Goal: Task Accomplishment & Management: Manage account settings

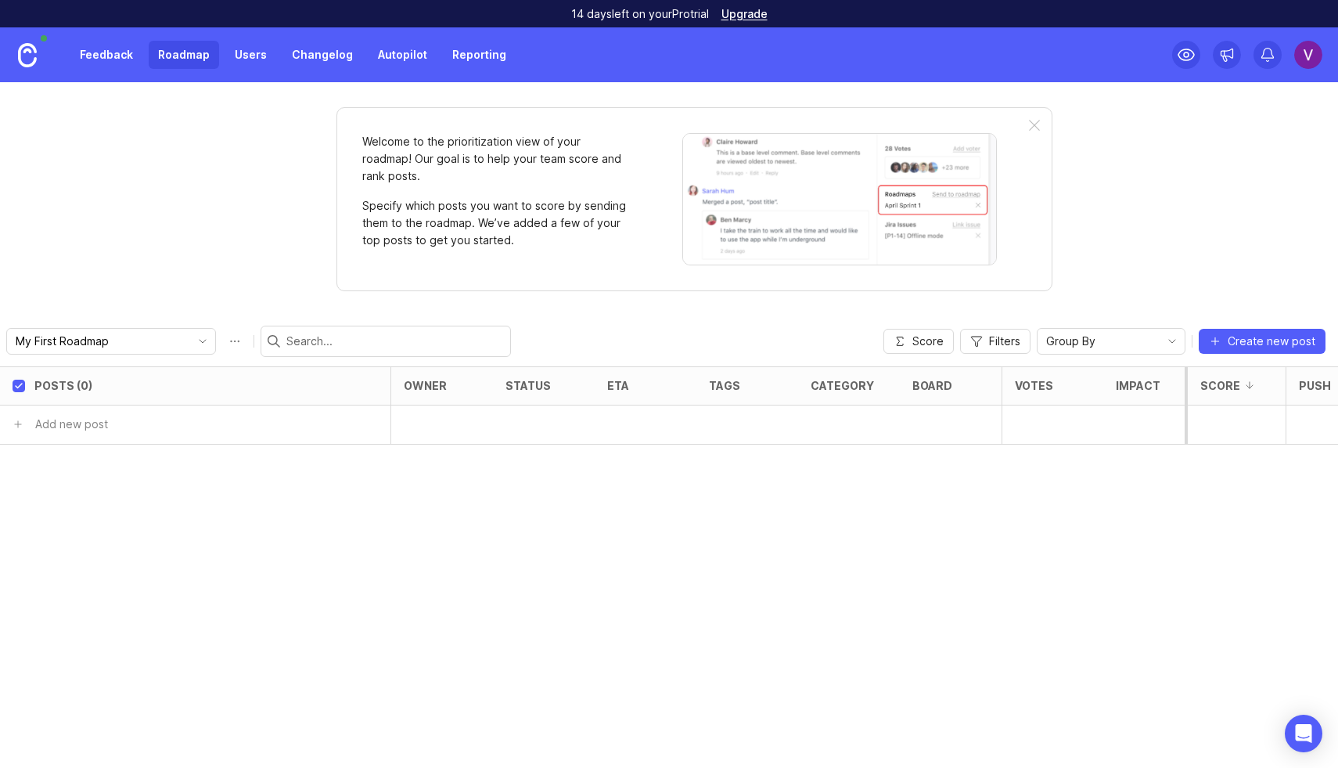
click at [462, 64] on link "Reporting" at bounding box center [479, 55] width 73 height 28
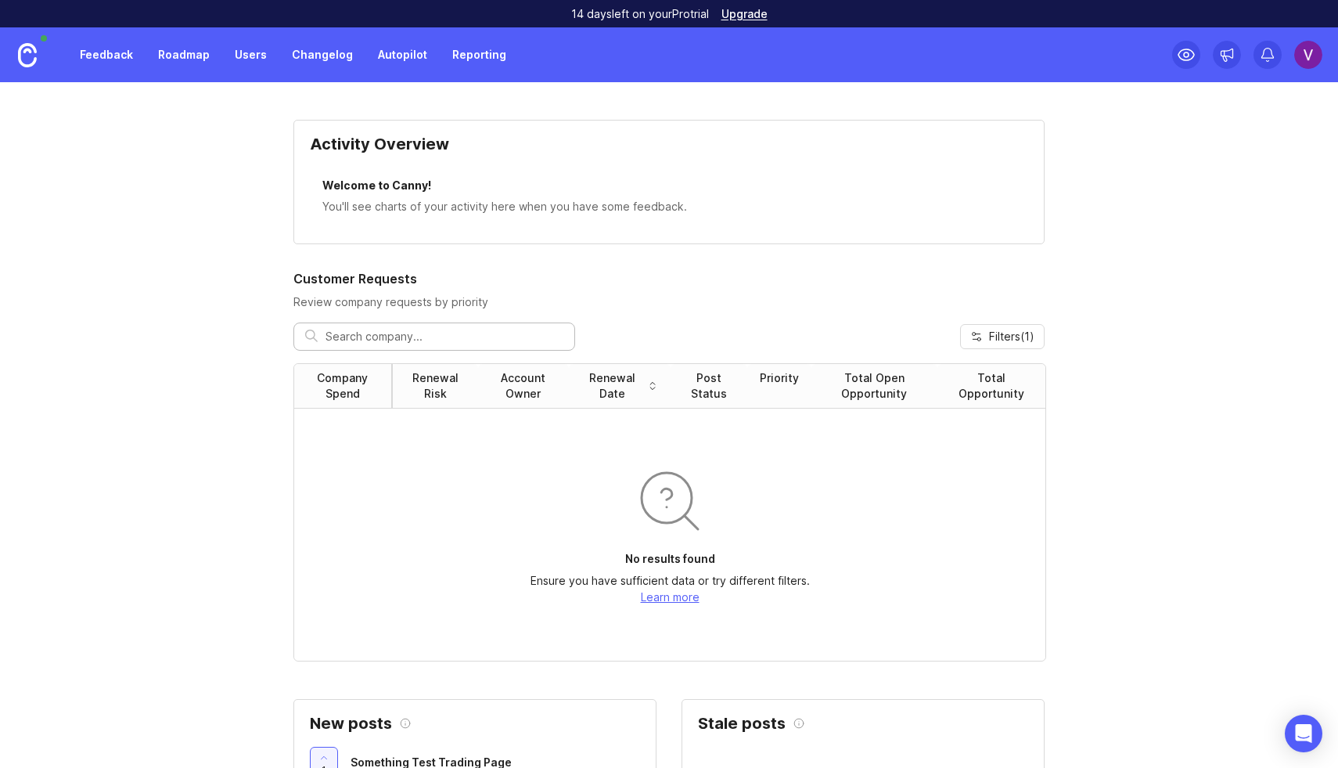
click at [264, 56] on link "Users" at bounding box center [250, 55] width 51 height 28
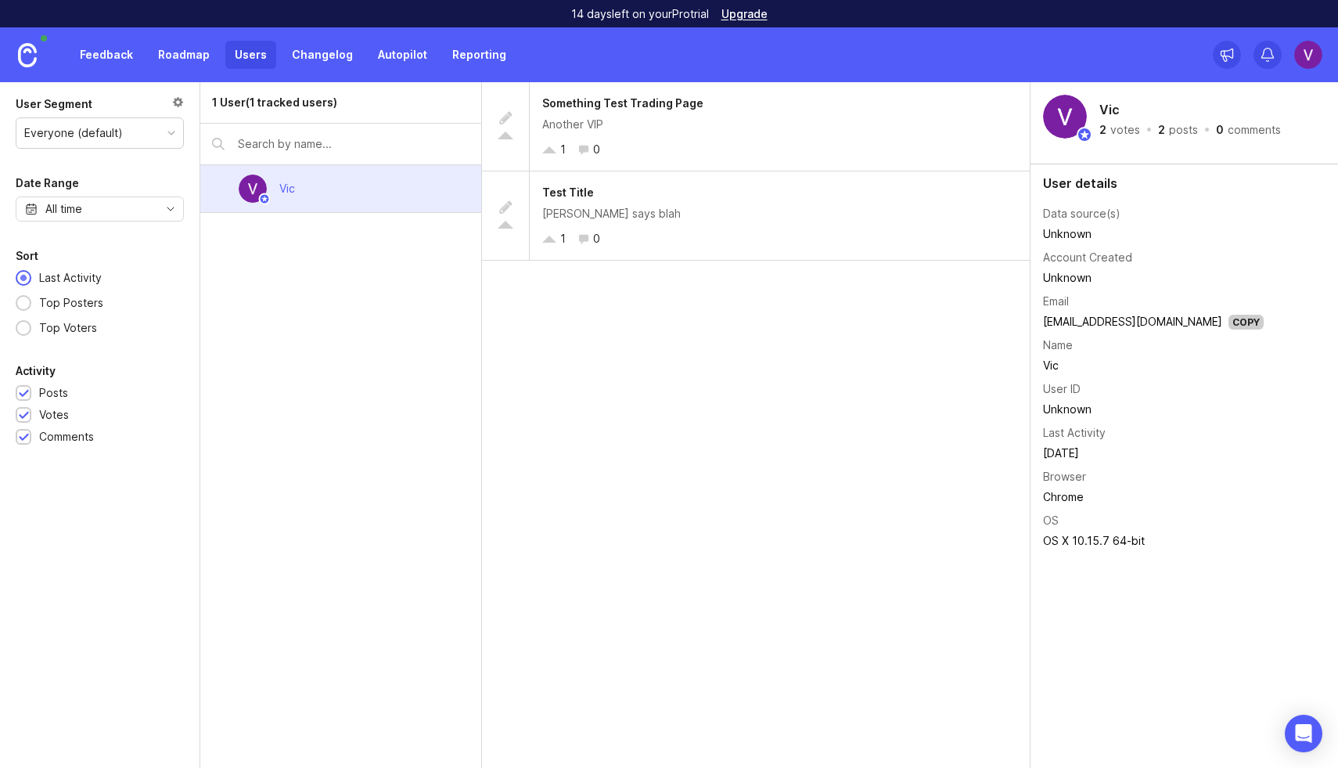
click at [197, 59] on link "Roadmap" at bounding box center [184, 55] width 70 height 28
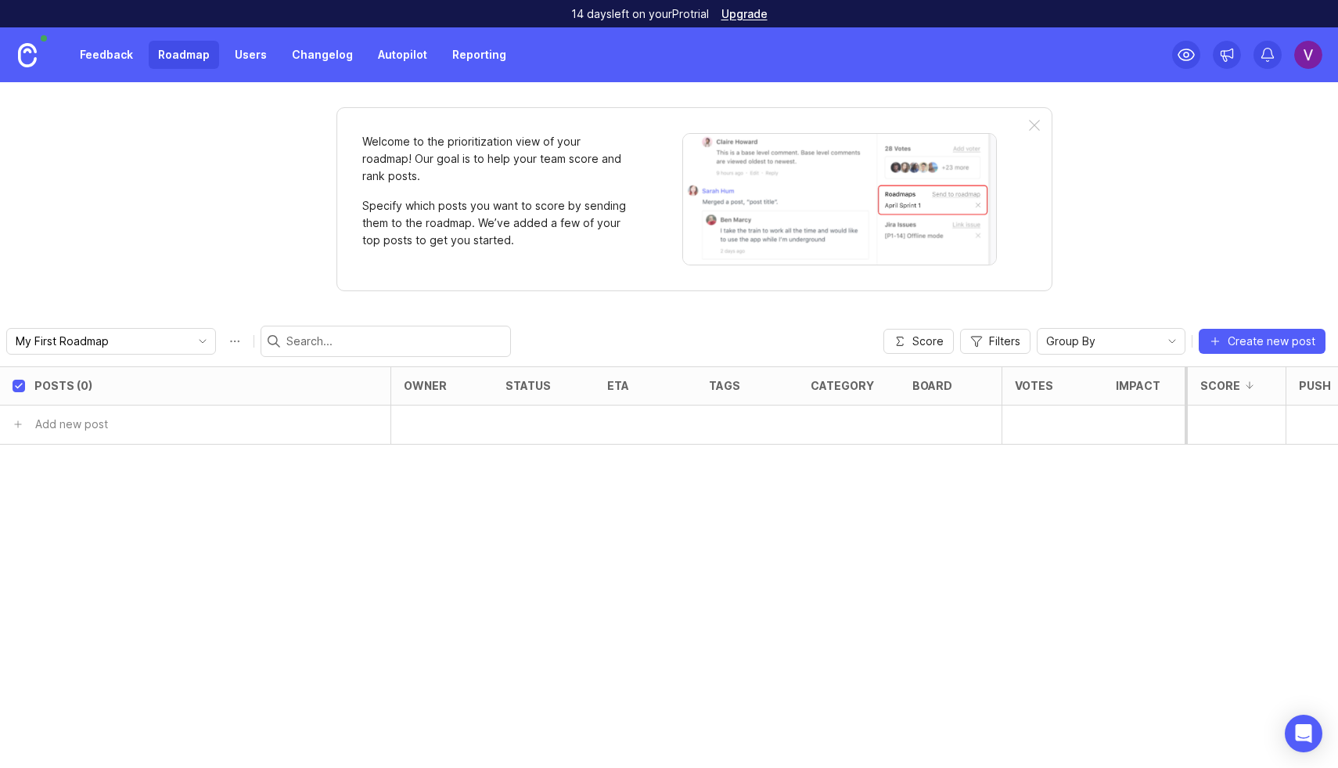
click at [114, 56] on link "Feedback" at bounding box center [106, 55] width 72 height 28
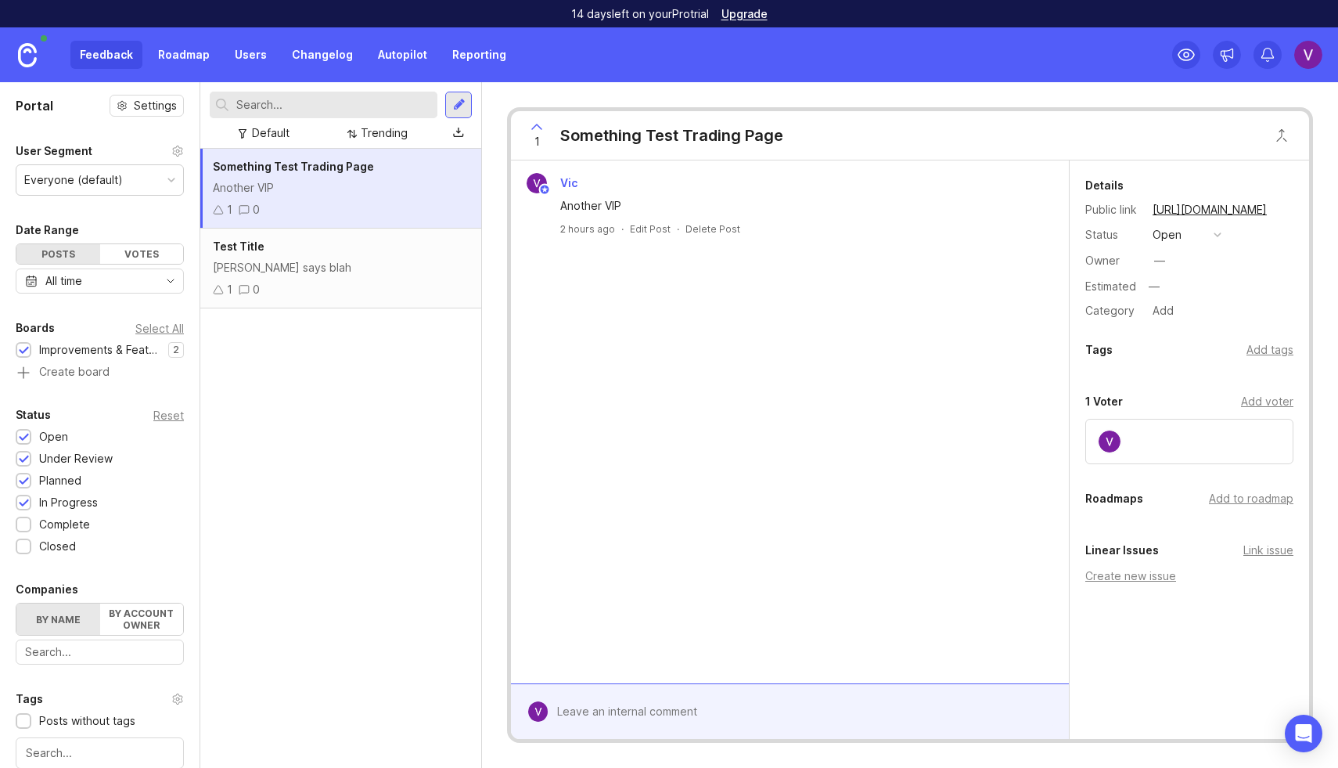
click at [422, 182] on div "Another VIP" at bounding box center [341, 187] width 256 height 17
click at [395, 182] on div "Another VIP" at bounding box center [341, 187] width 256 height 17
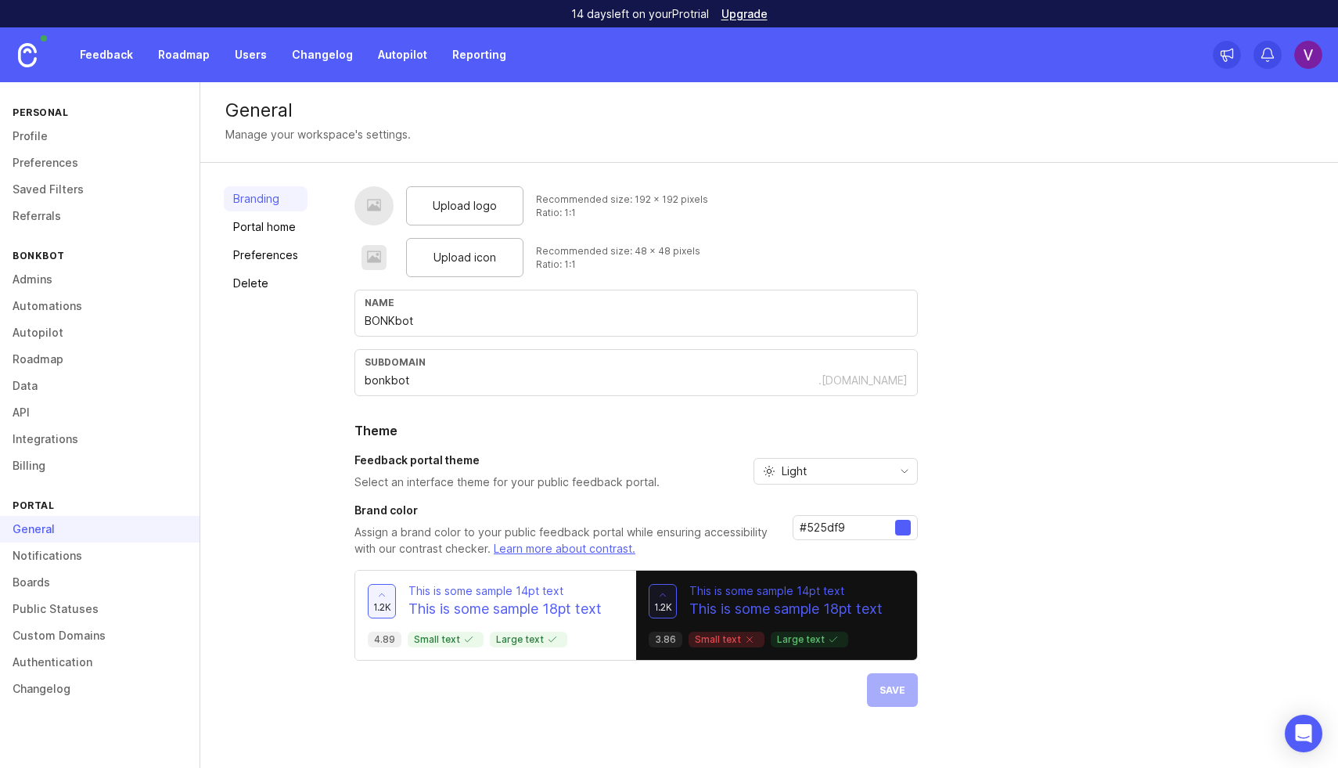
click at [70, 610] on link "Public Statuses" at bounding box center [100, 609] width 200 height 27
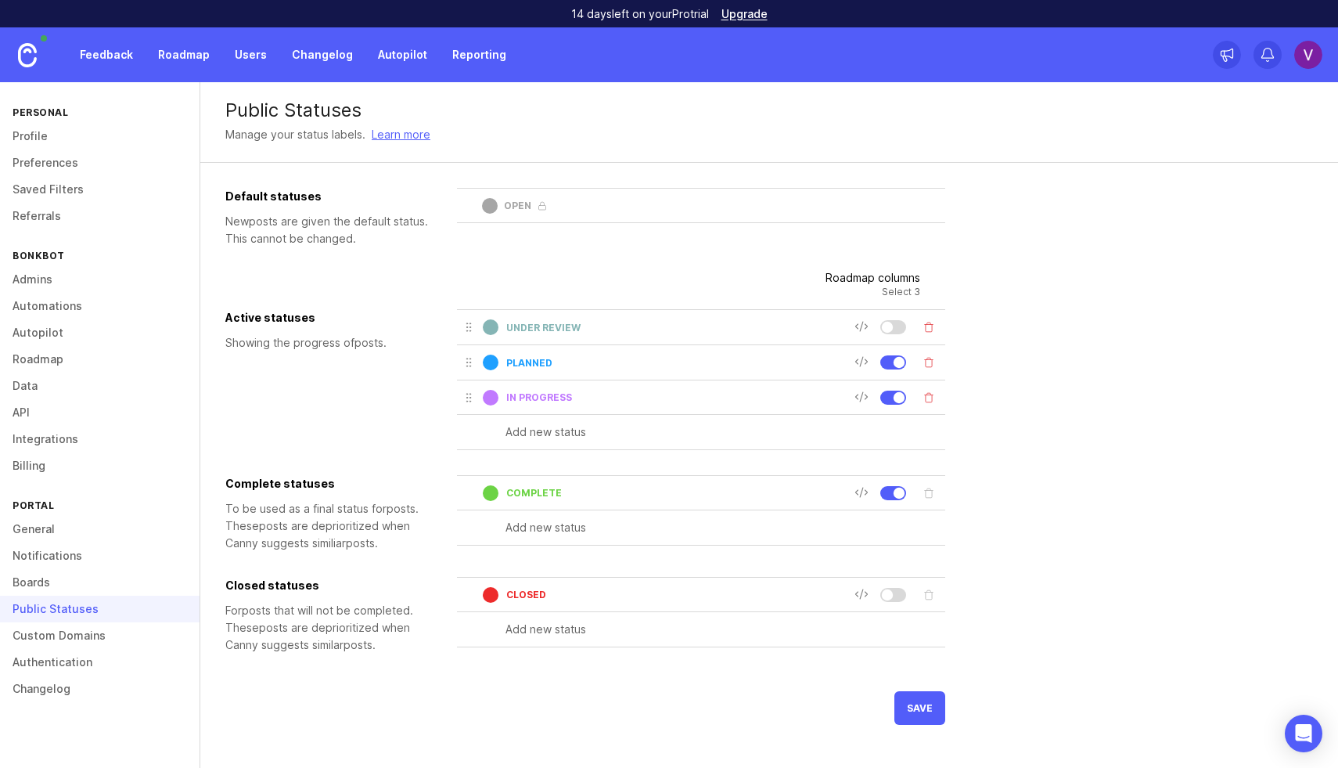
click at [70, 581] on link "Boards" at bounding box center [100, 582] width 200 height 27
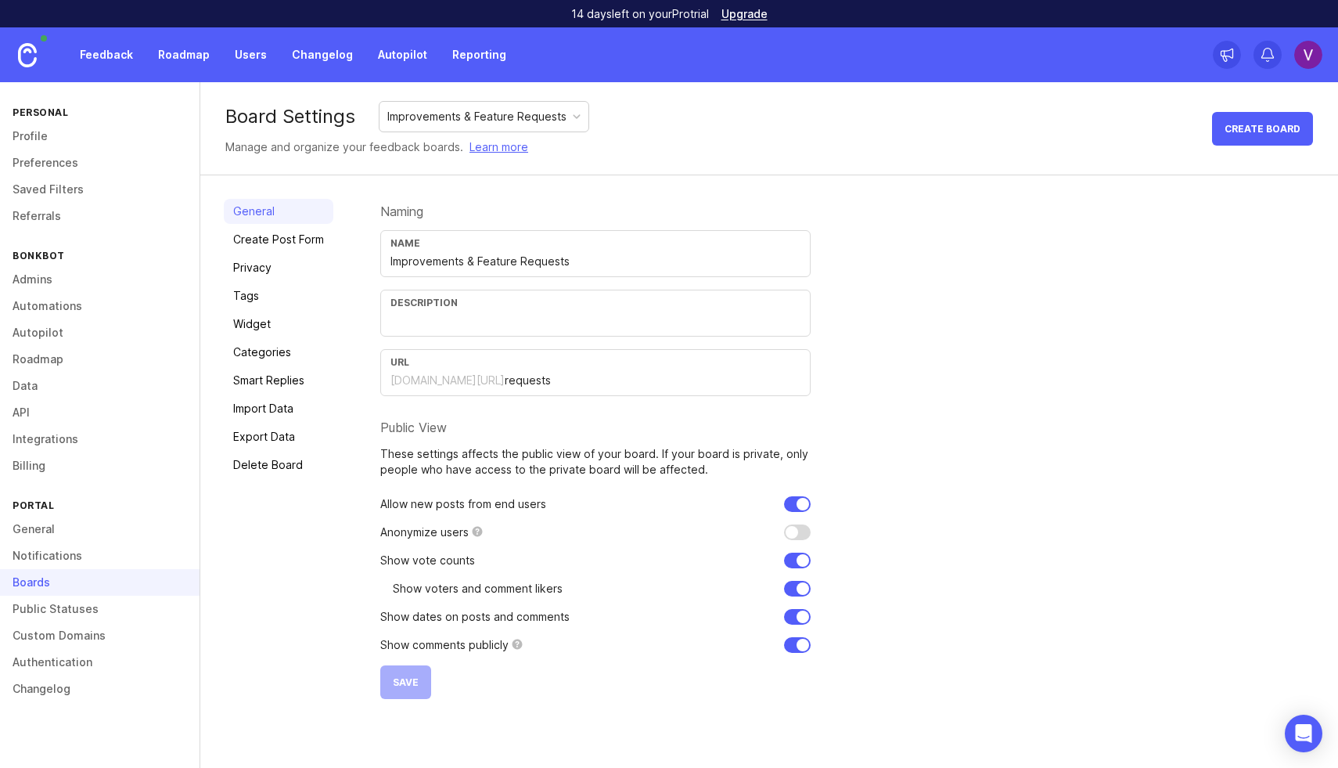
click at [423, 112] on div "Improvements & Feature Requests" at bounding box center [476, 116] width 179 height 17
click at [505, 386] on input "requests" at bounding box center [653, 380] width 296 height 17
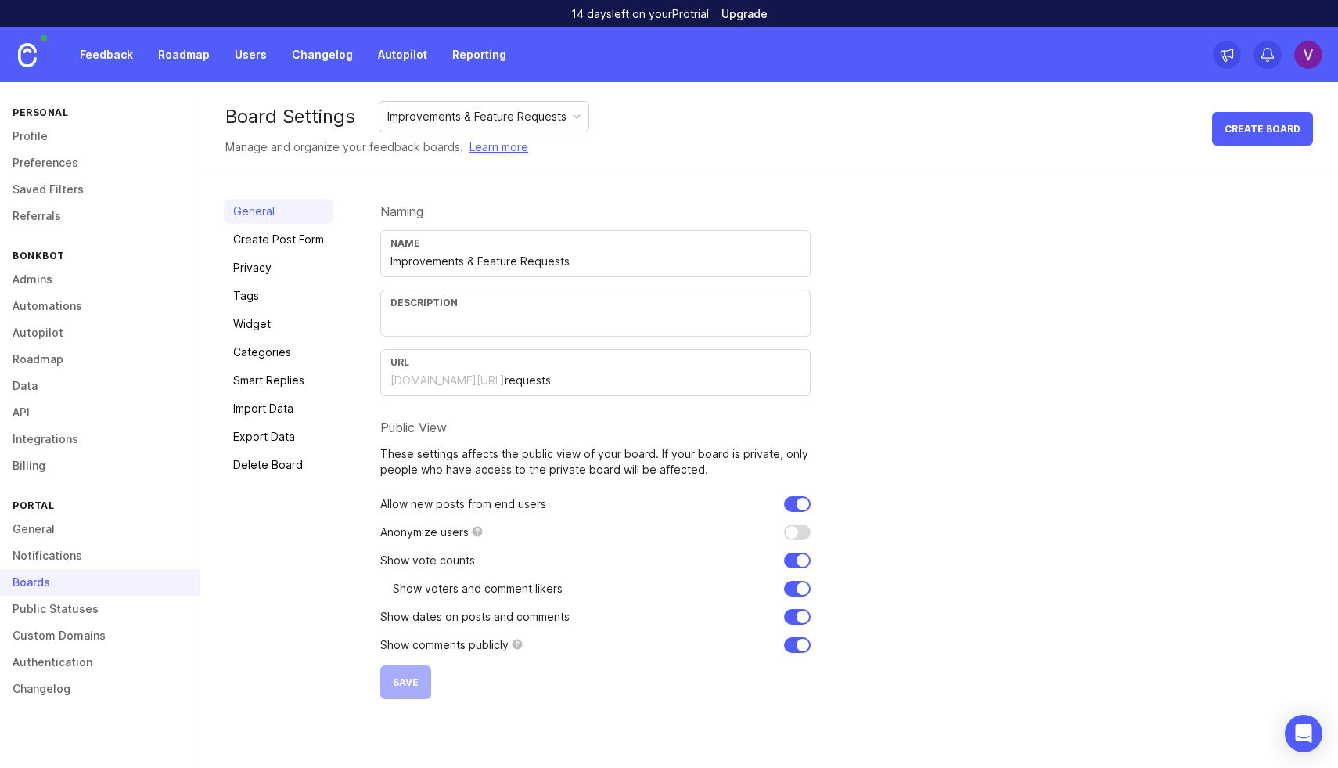
click at [274, 409] on link "Import Data" at bounding box center [279, 408] width 110 height 25
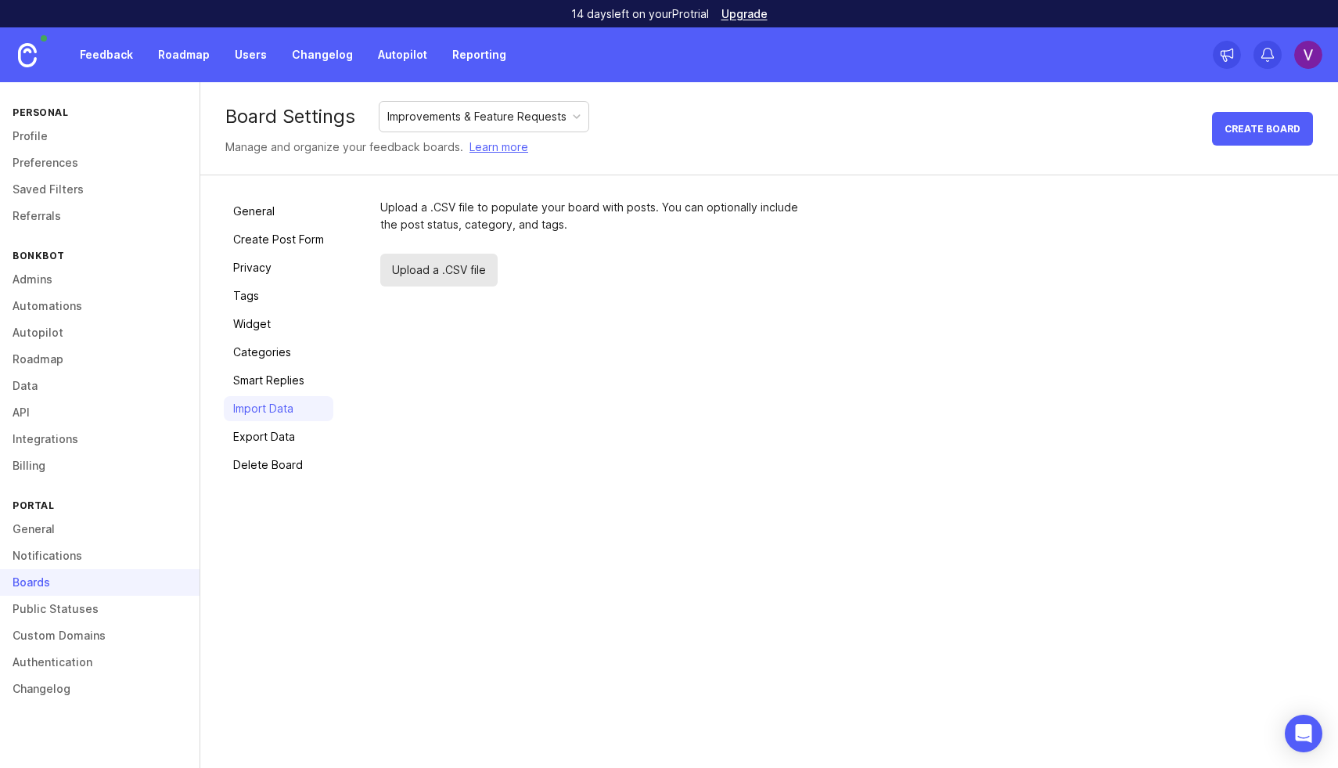
click at [240, 41] on link "Users" at bounding box center [250, 55] width 51 height 28
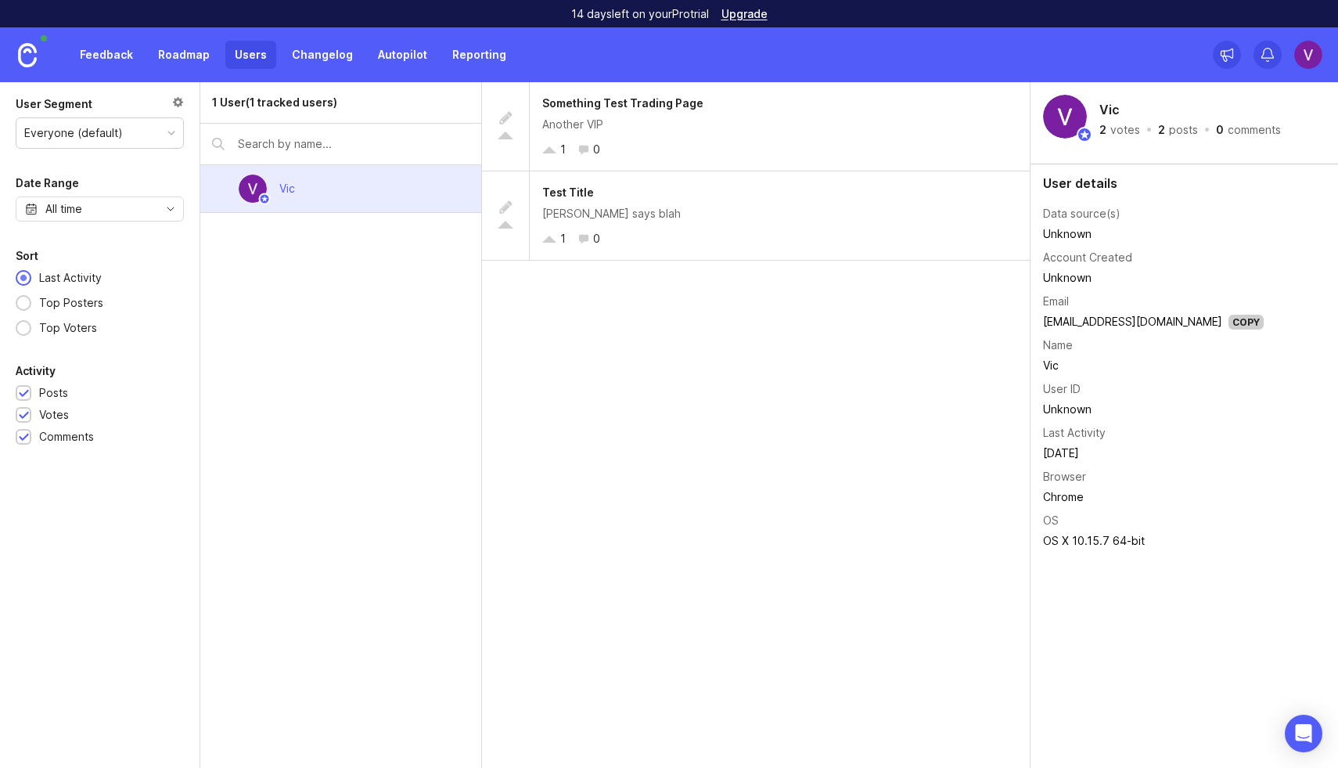
click at [177, 96] on div at bounding box center [178, 103] width 12 height 17
click at [299, 150] on input "text" at bounding box center [354, 143] width 232 height 17
click at [13, 72] on link at bounding box center [27, 54] width 55 height 55
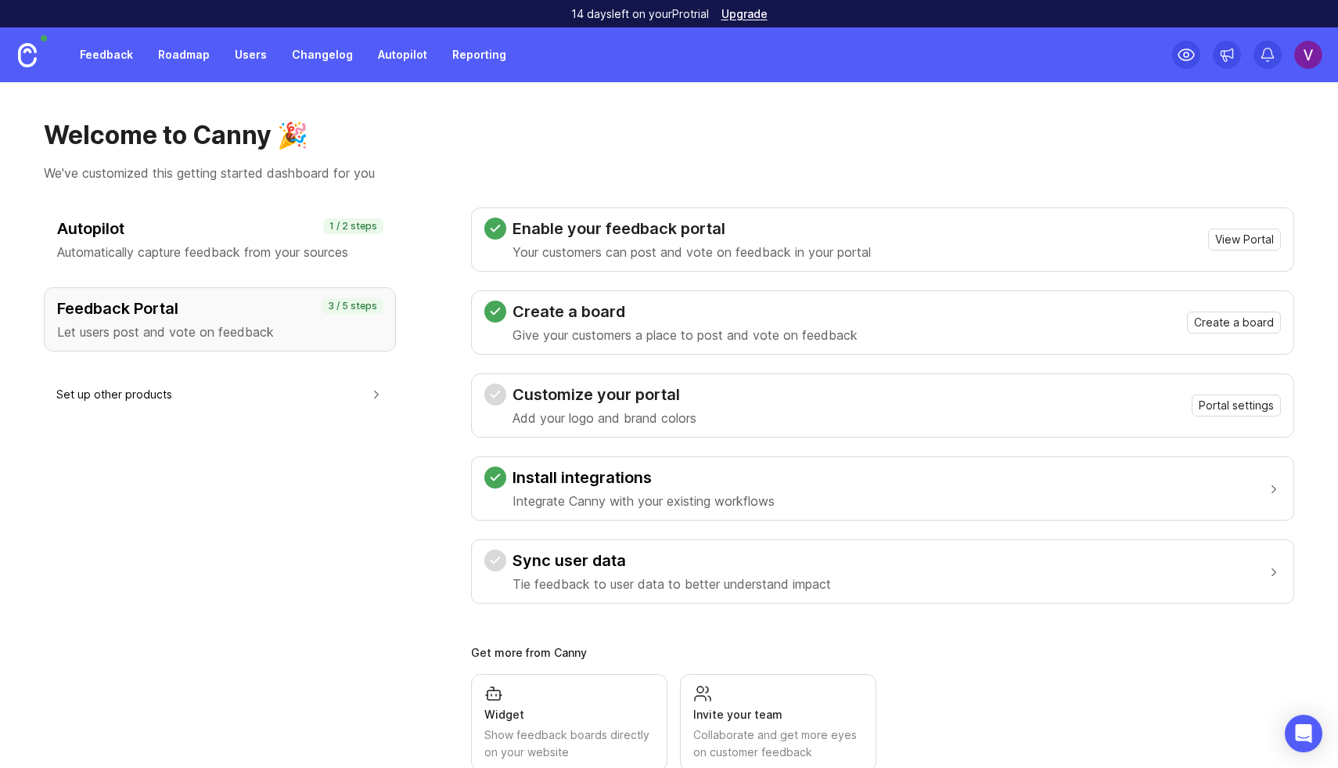
click at [706, 567] on h3 "Sync user data" at bounding box center [672, 560] width 319 height 22
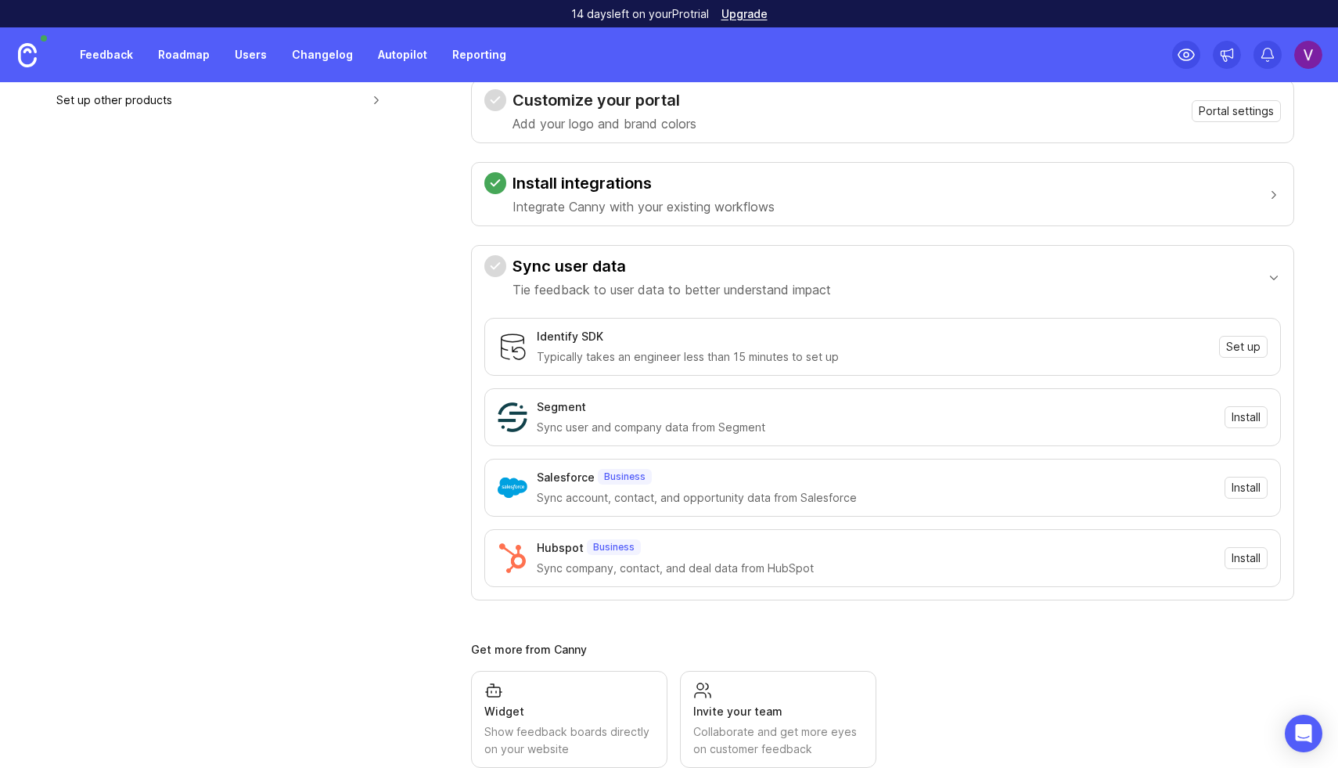
scroll to position [332, 0]
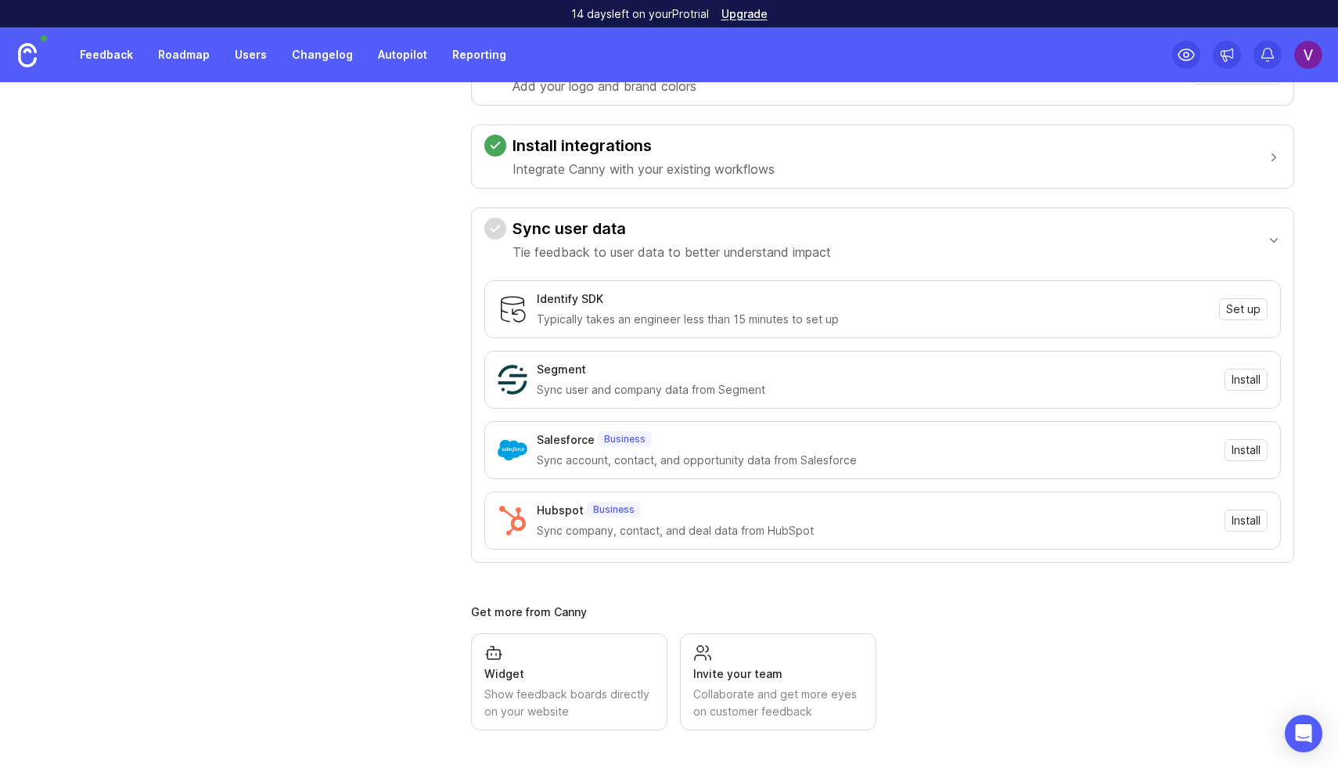
click at [771, 658] on div "Invite your team Collaborate and get more eyes on customer feedback" at bounding box center [779, 681] width 170 height 77
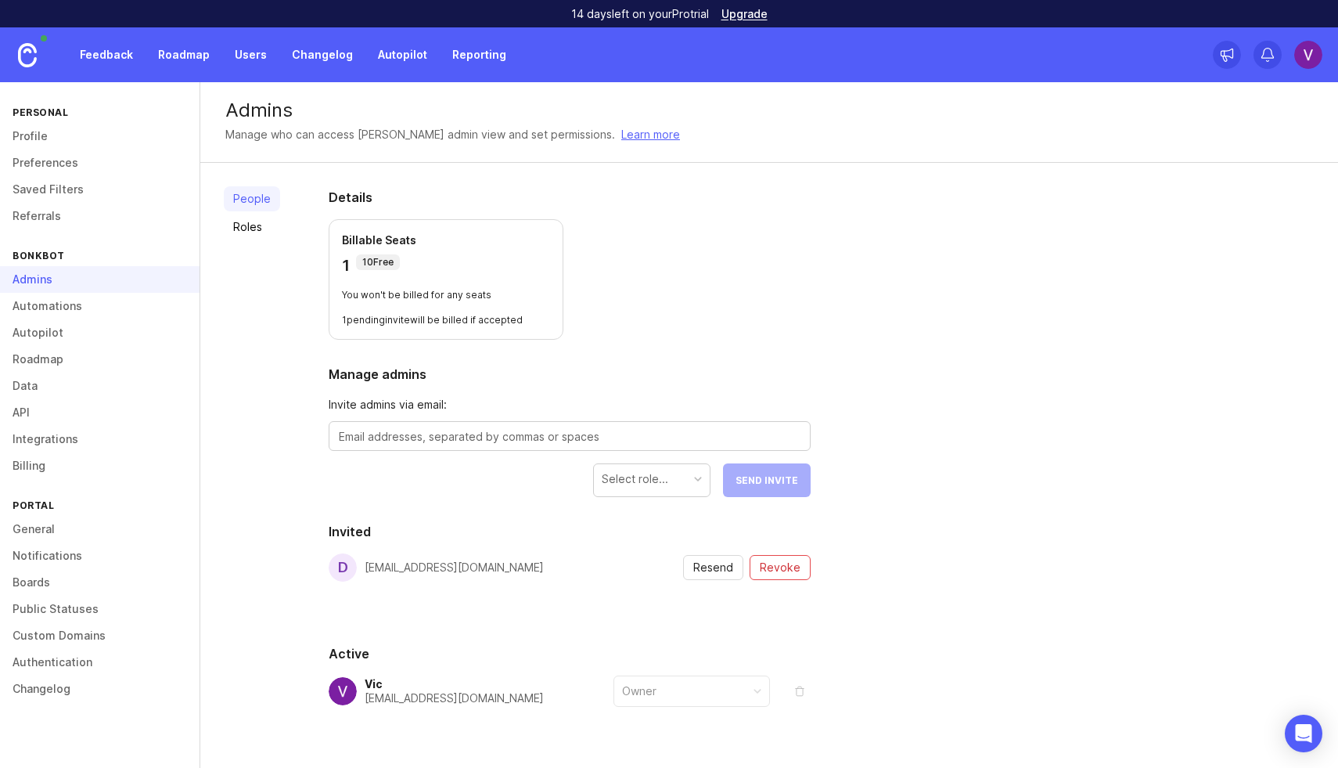
click at [46, 575] on link "Boards" at bounding box center [100, 582] width 200 height 27
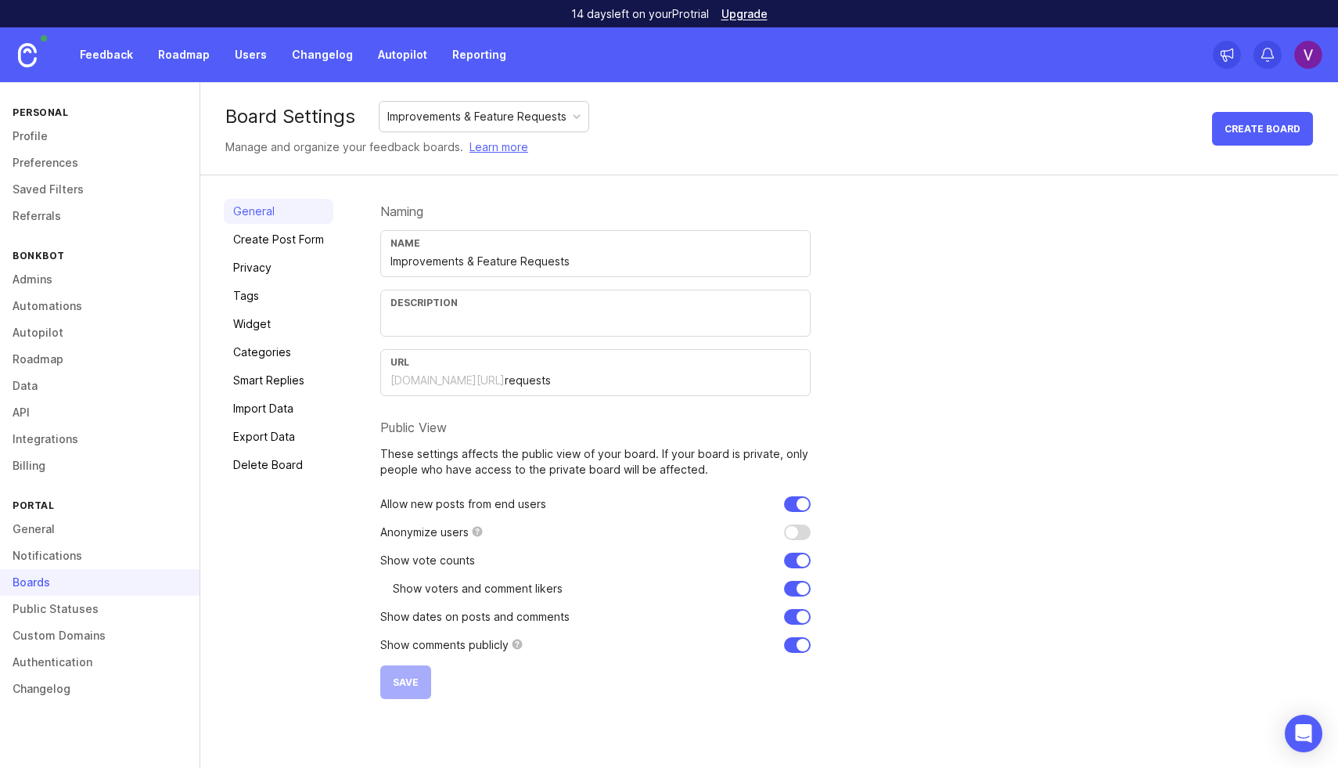
click at [285, 408] on link "Import Data" at bounding box center [279, 408] width 110 height 25
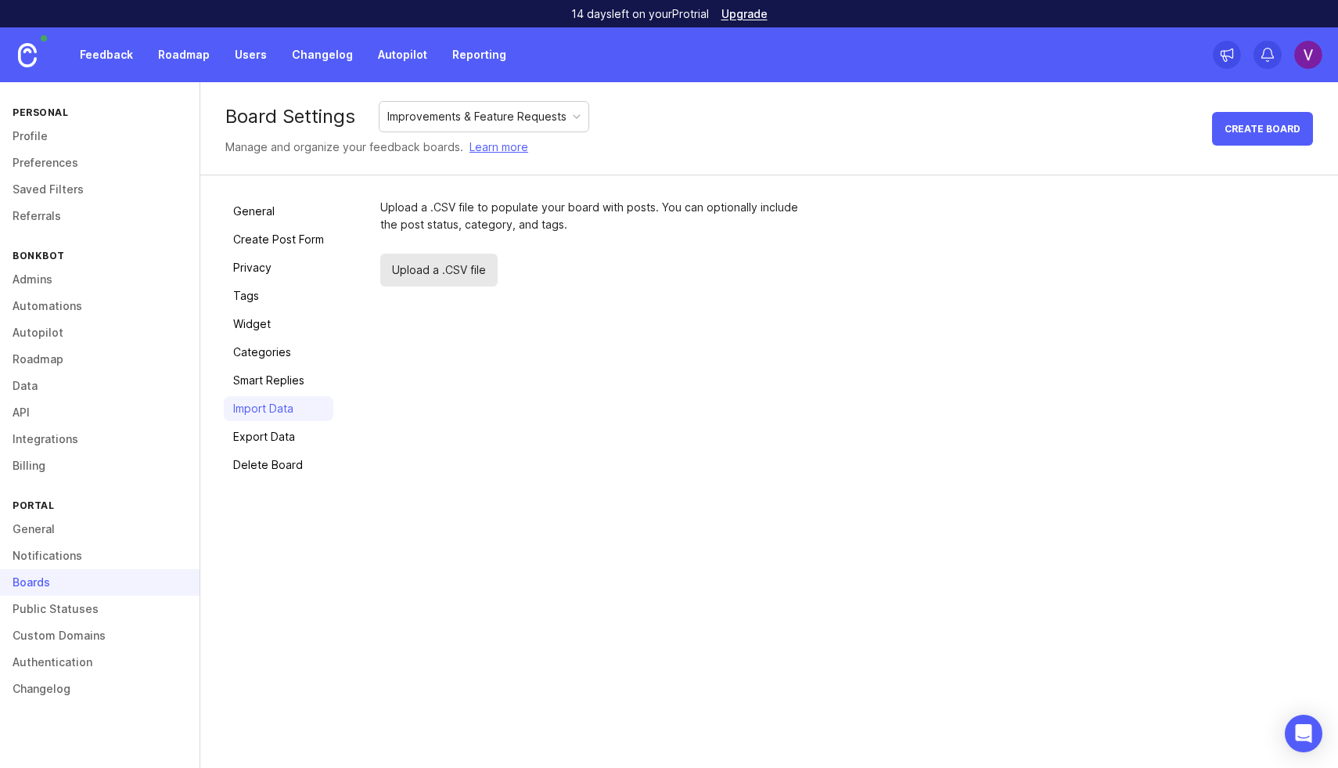
click at [461, 277] on span "Upload a .CSV file" at bounding box center [438, 270] width 117 height 33
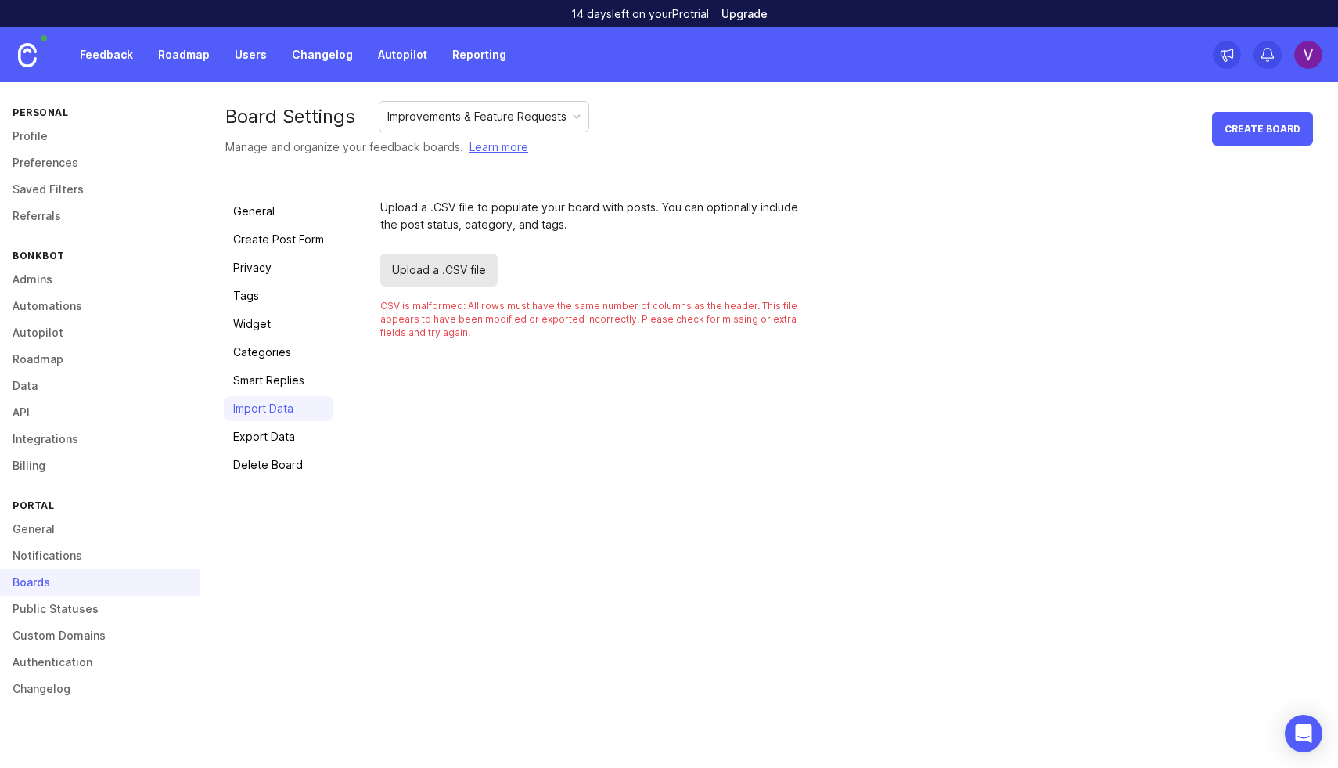
click at [487, 327] on div "CSV is malformed: All rows must have the same number of columns as the header. …" at bounding box center [595, 319] width 431 height 40
click at [487, 319] on div "CSV is malformed: All rows must have the same number of columns as the header. …" at bounding box center [595, 319] width 431 height 40
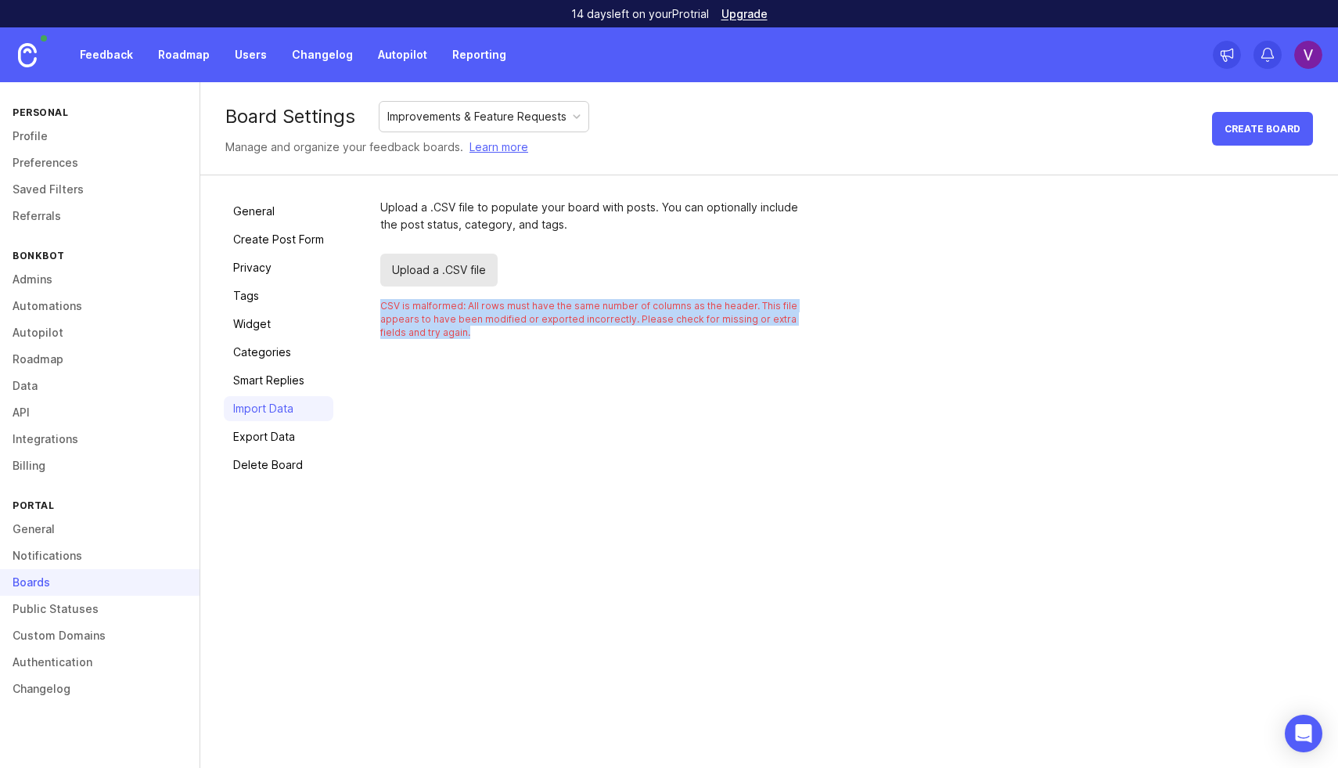
click at [487, 319] on div "CSV is malformed: All rows must have the same number of columns as the header. …" at bounding box center [595, 319] width 431 height 40
copy body "CSV is malformed: All rows must have the same number of columns as the header. …"
click at [454, 275] on span "Upload a .CSV file" at bounding box center [438, 270] width 117 height 33
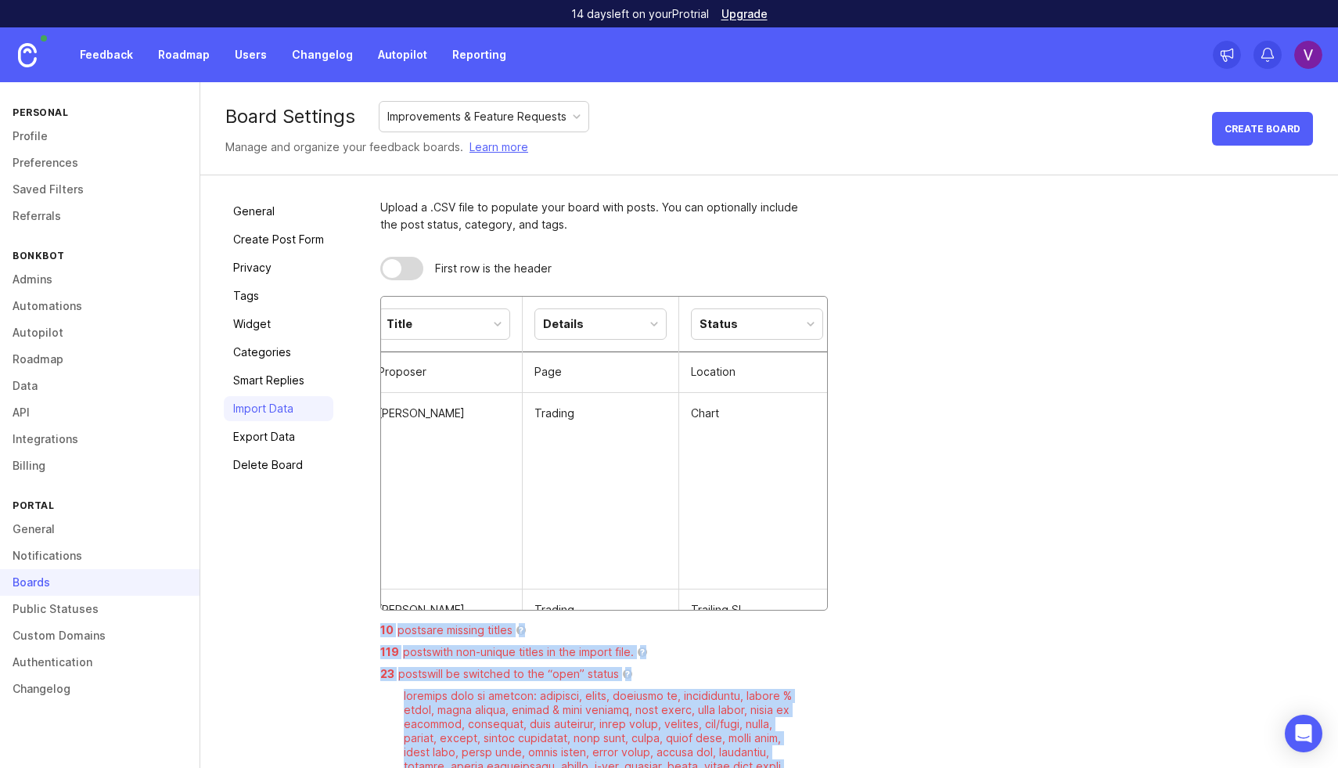
scroll to position [0, 13]
click at [447, 325] on div "Title" at bounding box center [445, 324] width 131 height 30
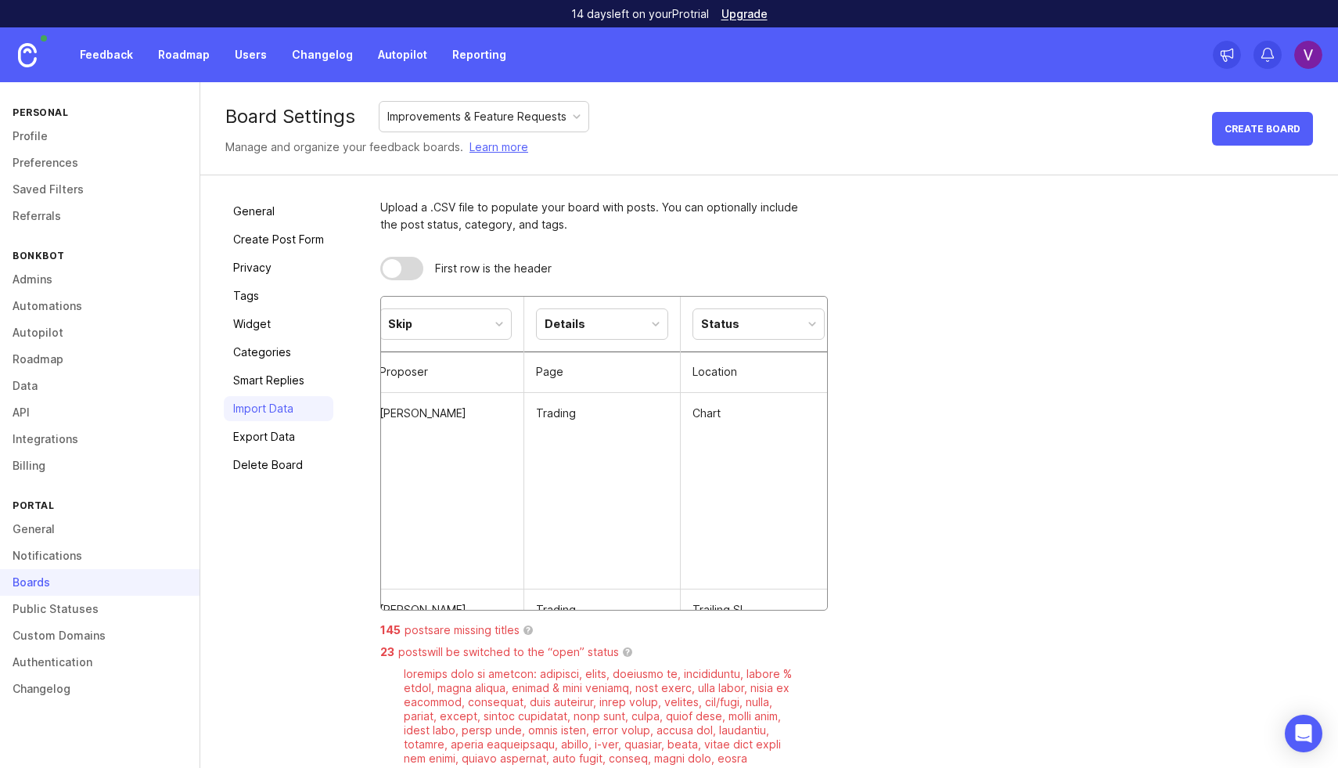
click at [610, 317] on div "Details" at bounding box center [602, 324] width 131 height 30
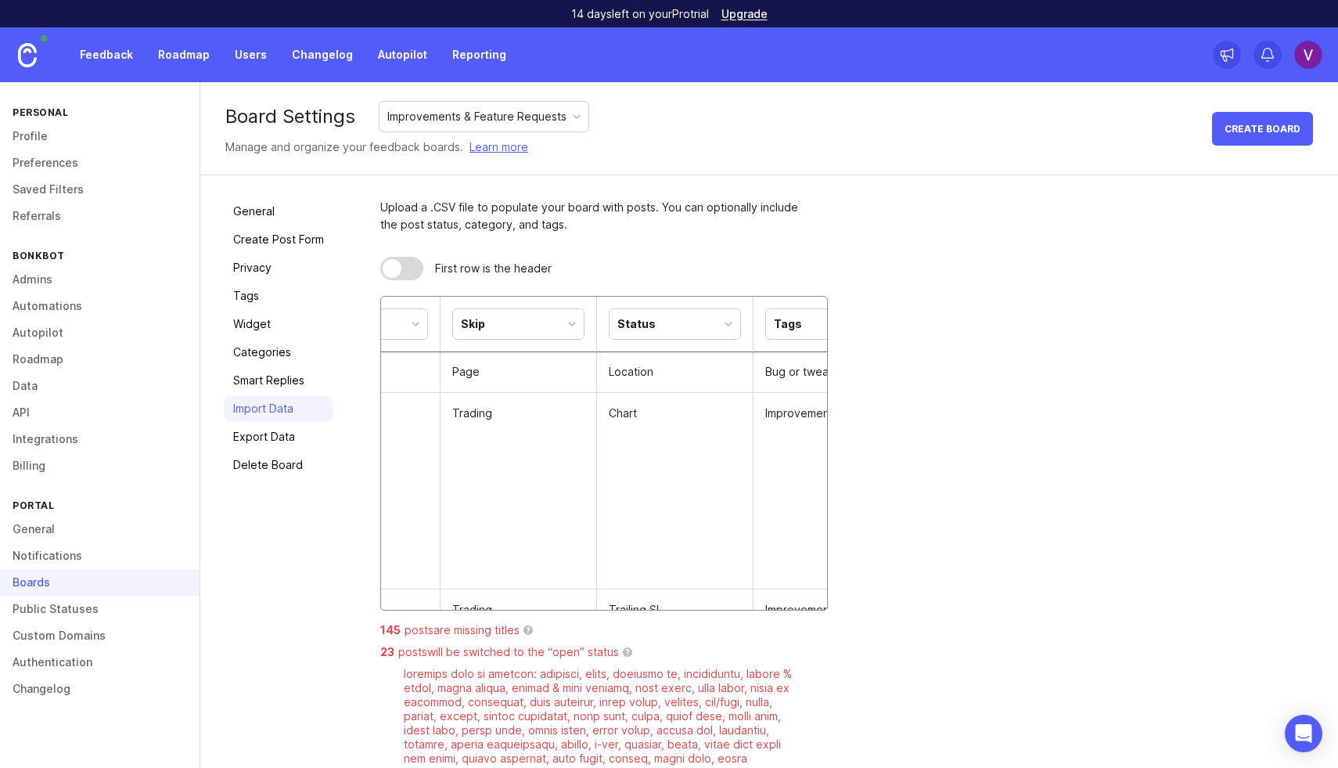
click at [668, 317] on div "Status" at bounding box center [675, 324] width 131 height 30
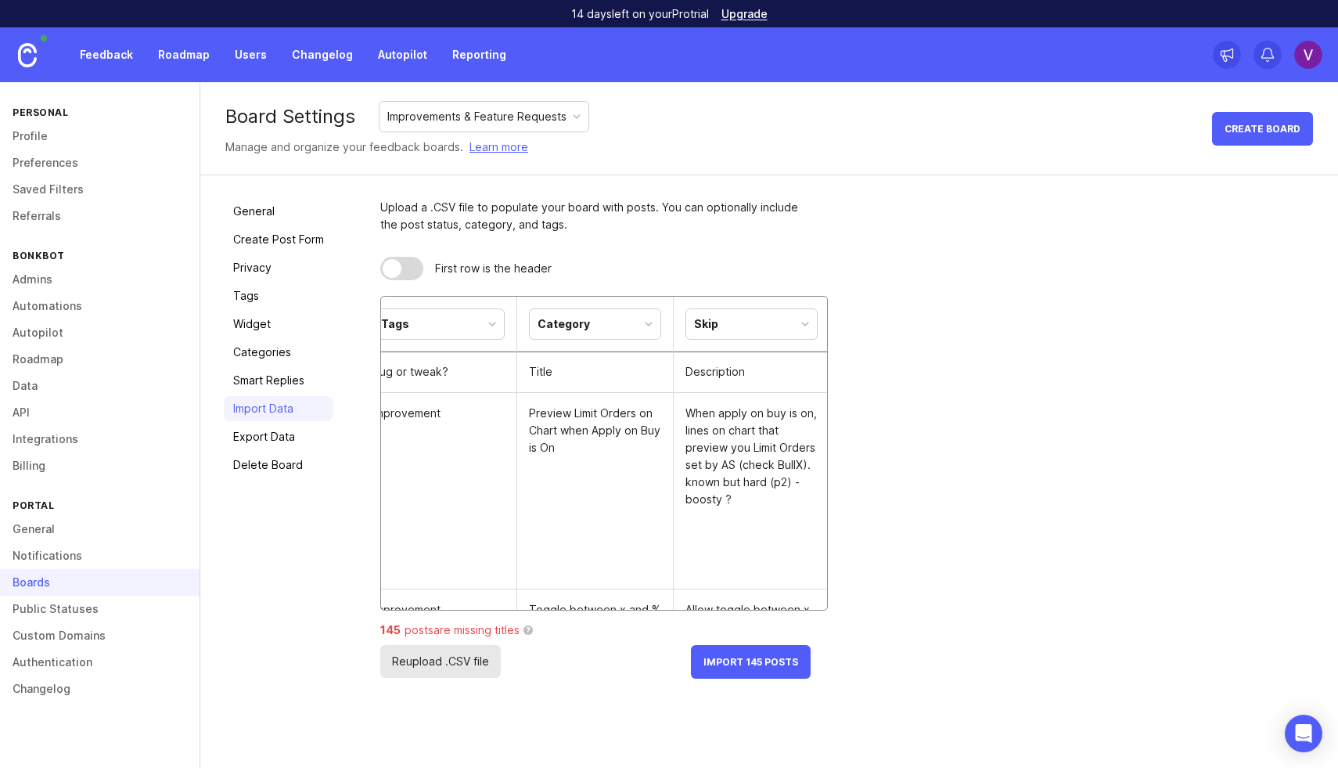
scroll to position [0, 494]
click at [581, 317] on div "Category" at bounding box center [560, 323] width 52 height 17
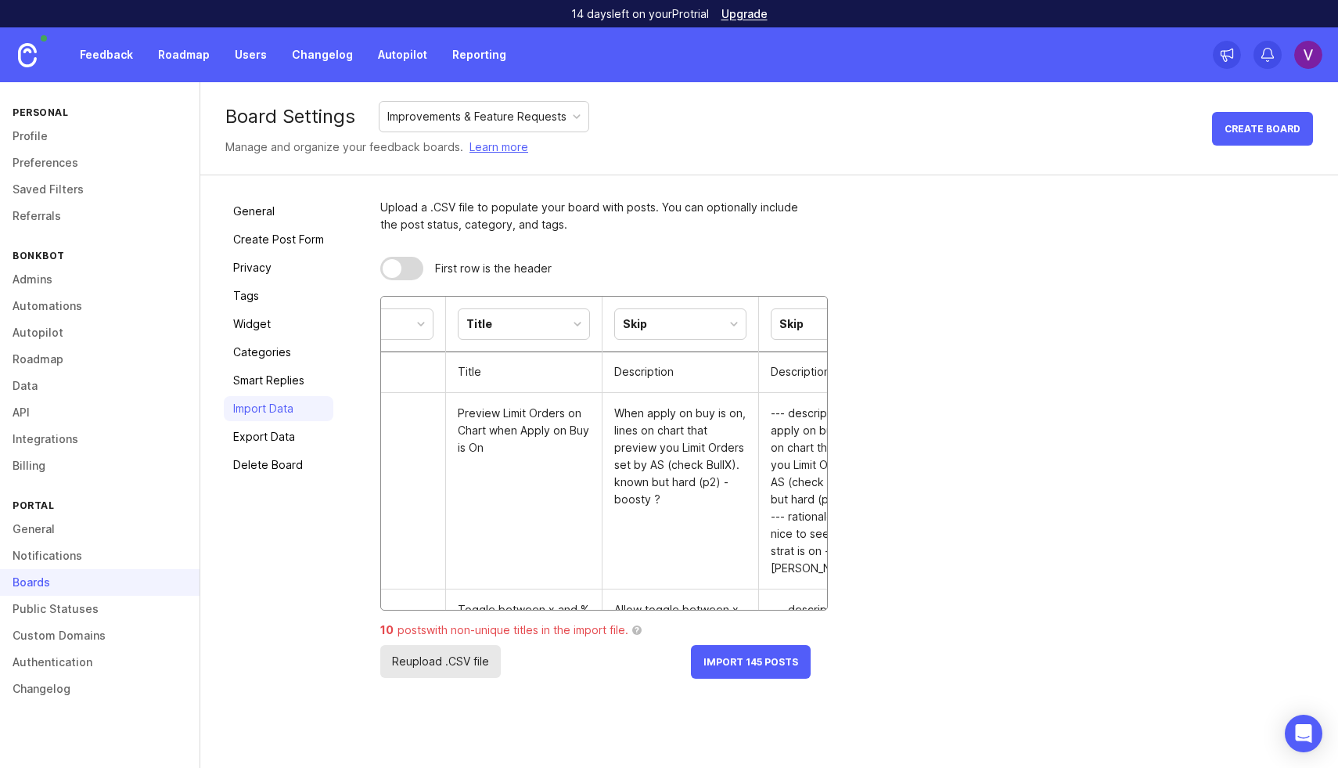
click at [654, 319] on div "Skip" at bounding box center [680, 324] width 131 height 30
click at [557, 434] on td "Preview Limit Orders on Chart when Apply on Buy is On" at bounding box center [524, 491] width 157 height 196
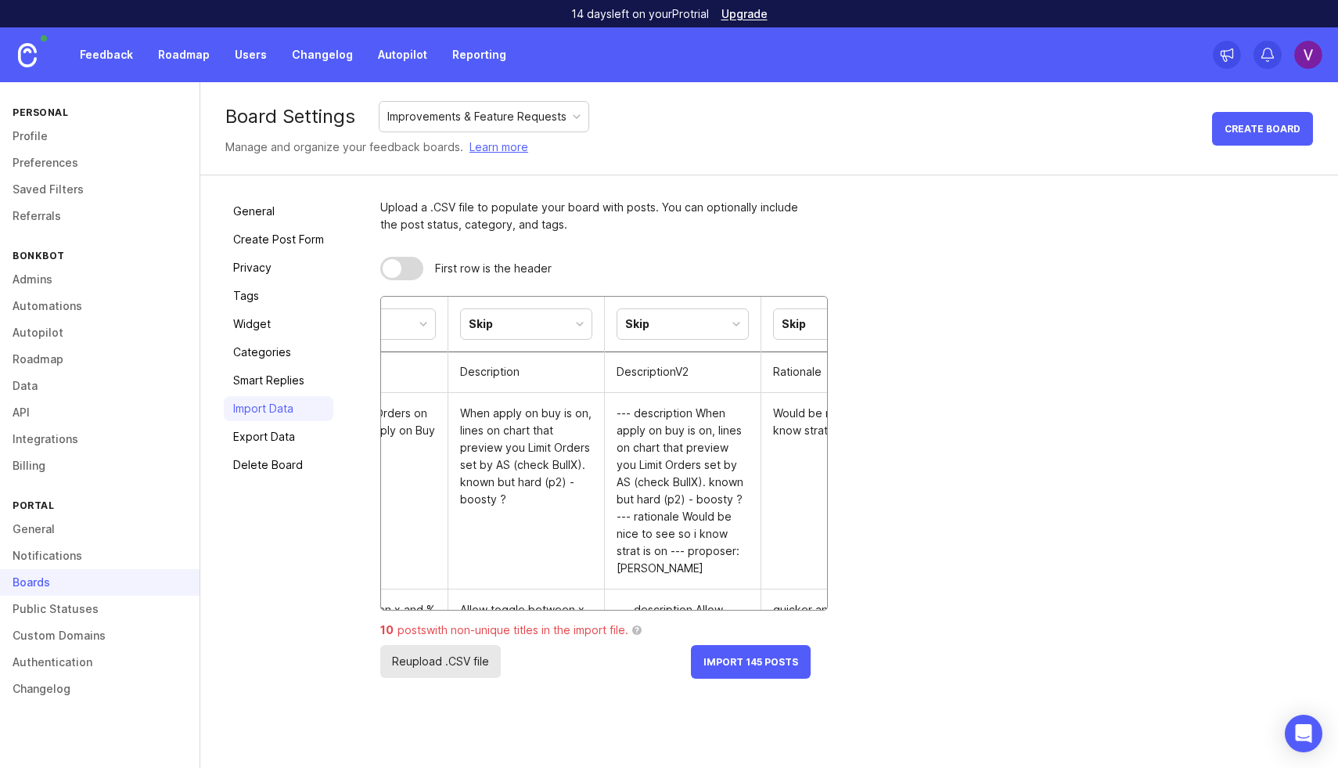
click at [661, 326] on div "Skip" at bounding box center [683, 324] width 131 height 30
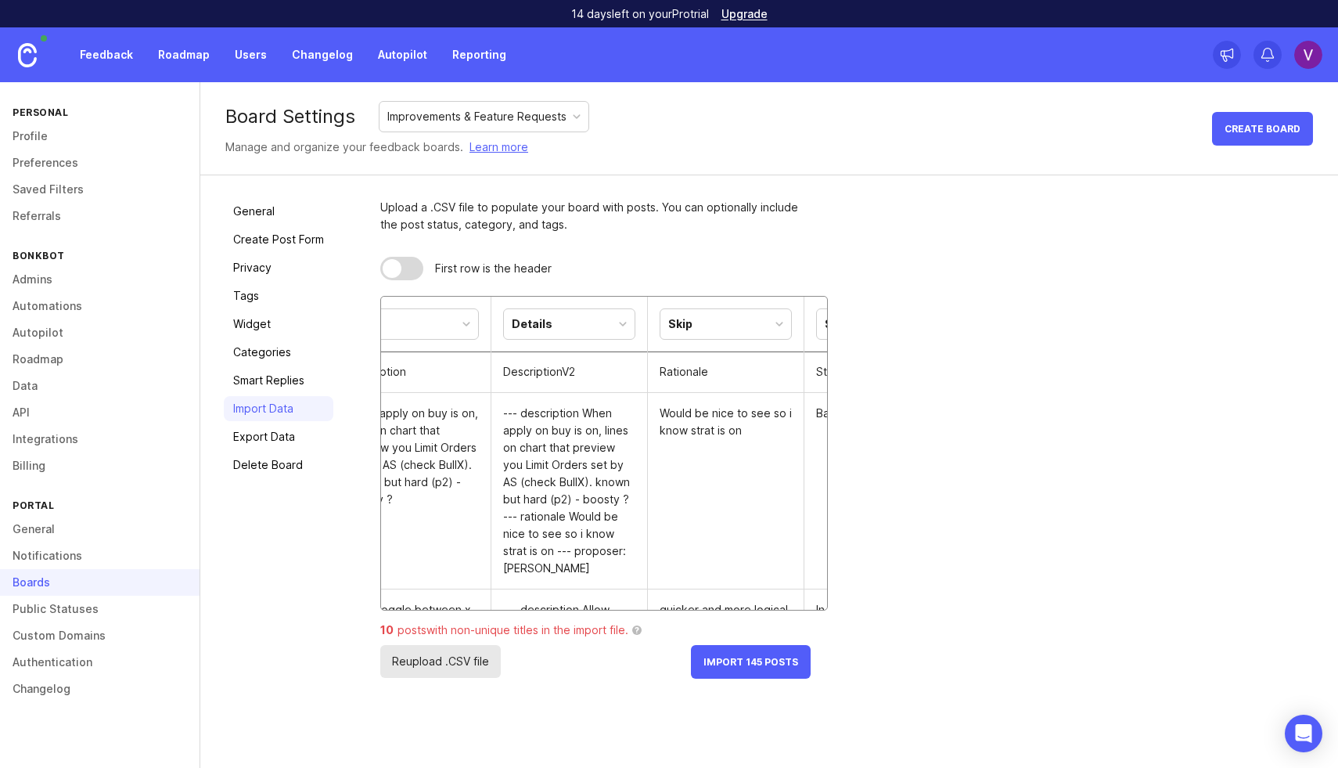
scroll to position [0, 976]
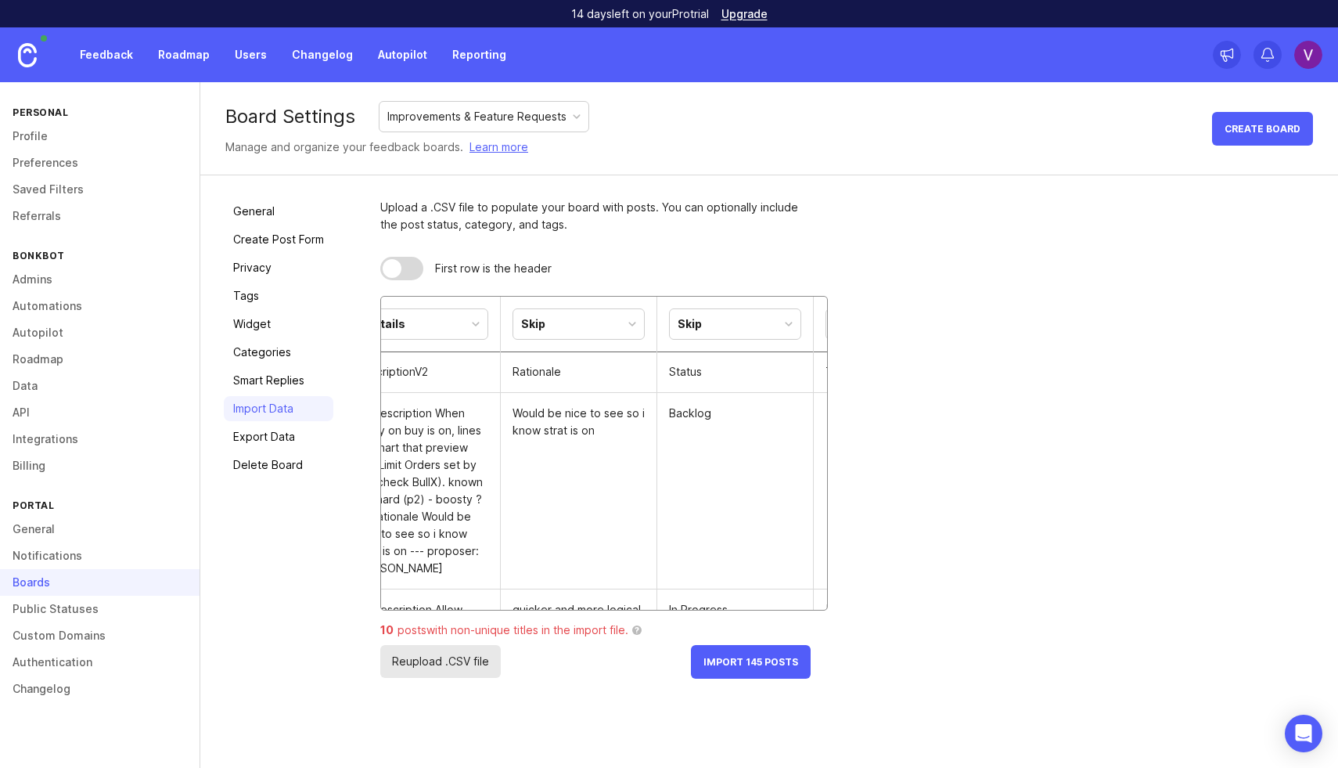
click at [690, 324] on div "Skip" at bounding box center [690, 323] width 24 height 17
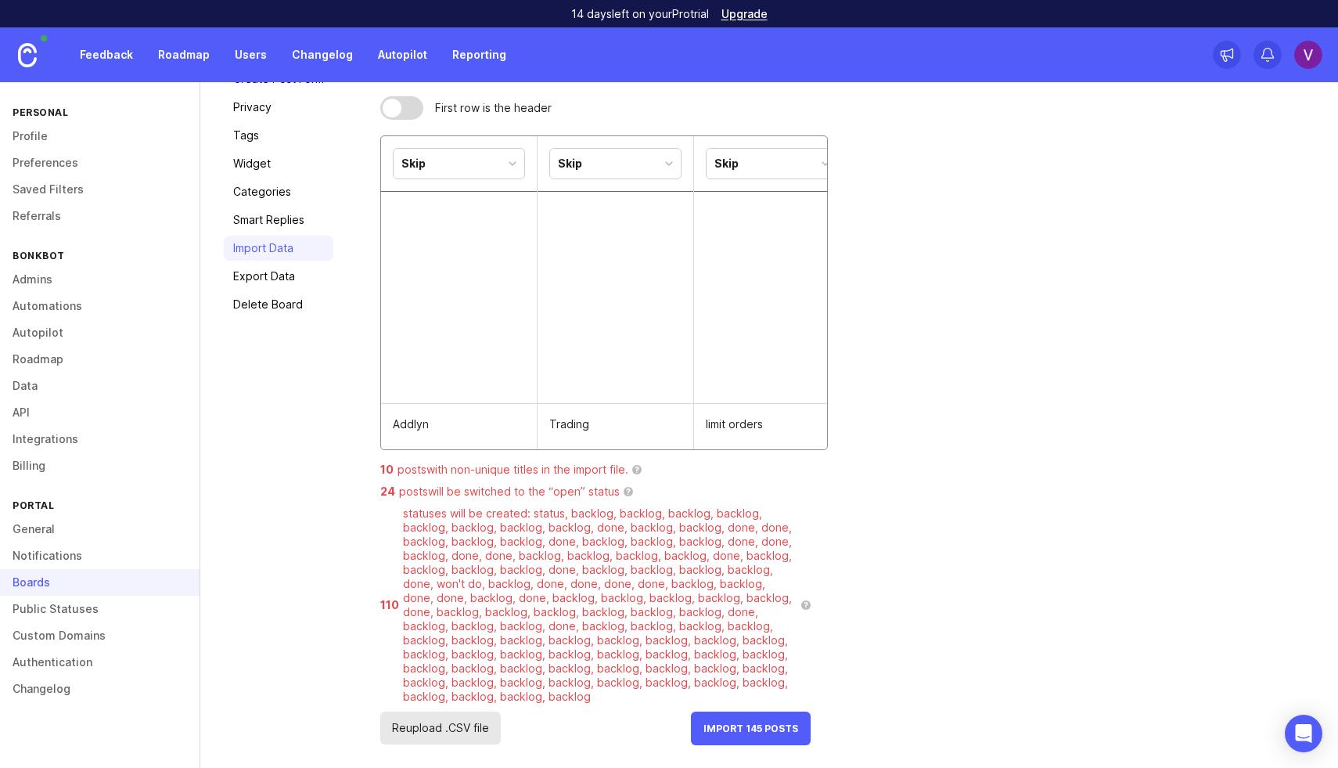
scroll to position [742, 0]
click at [765, 733] on button "Import 145 Posts" at bounding box center [751, 729] width 120 height 34
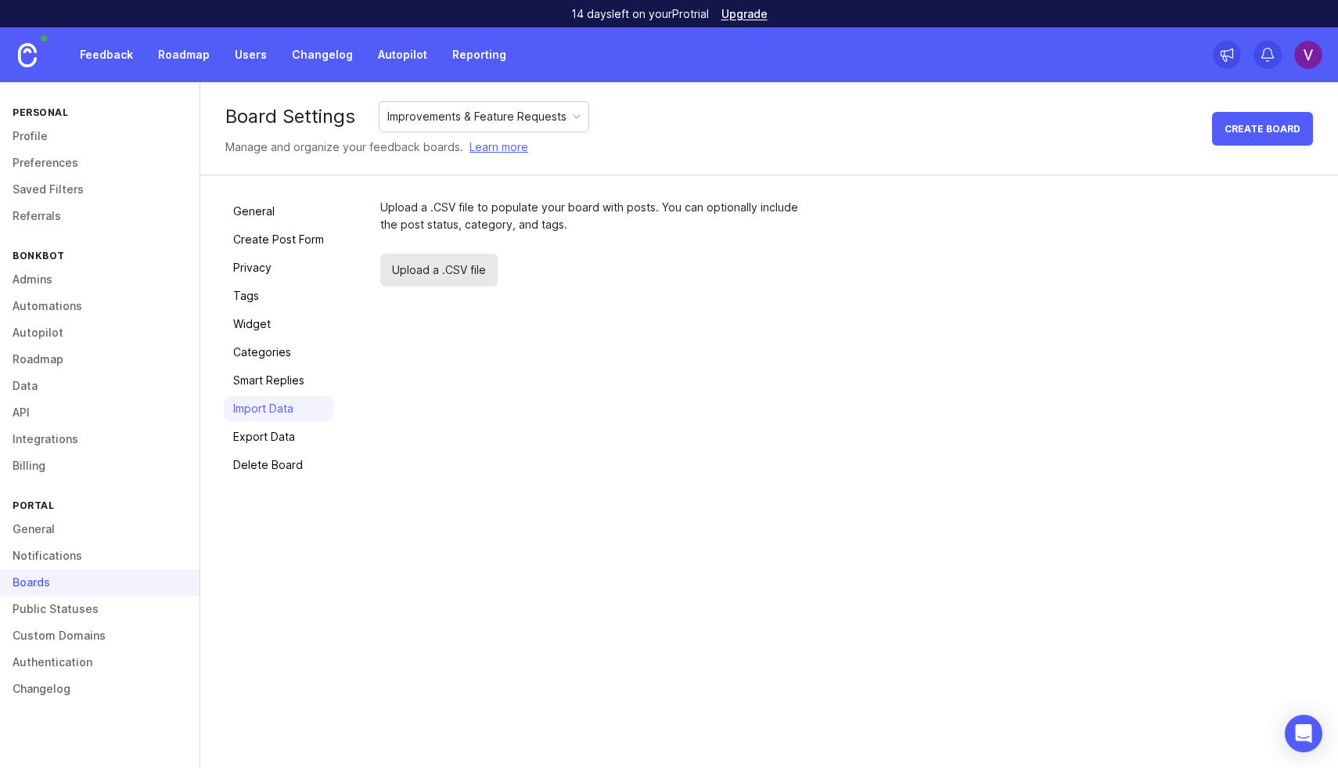
scroll to position [0, 0]
click at [84, 63] on link "Feedback" at bounding box center [106, 55] width 72 height 28
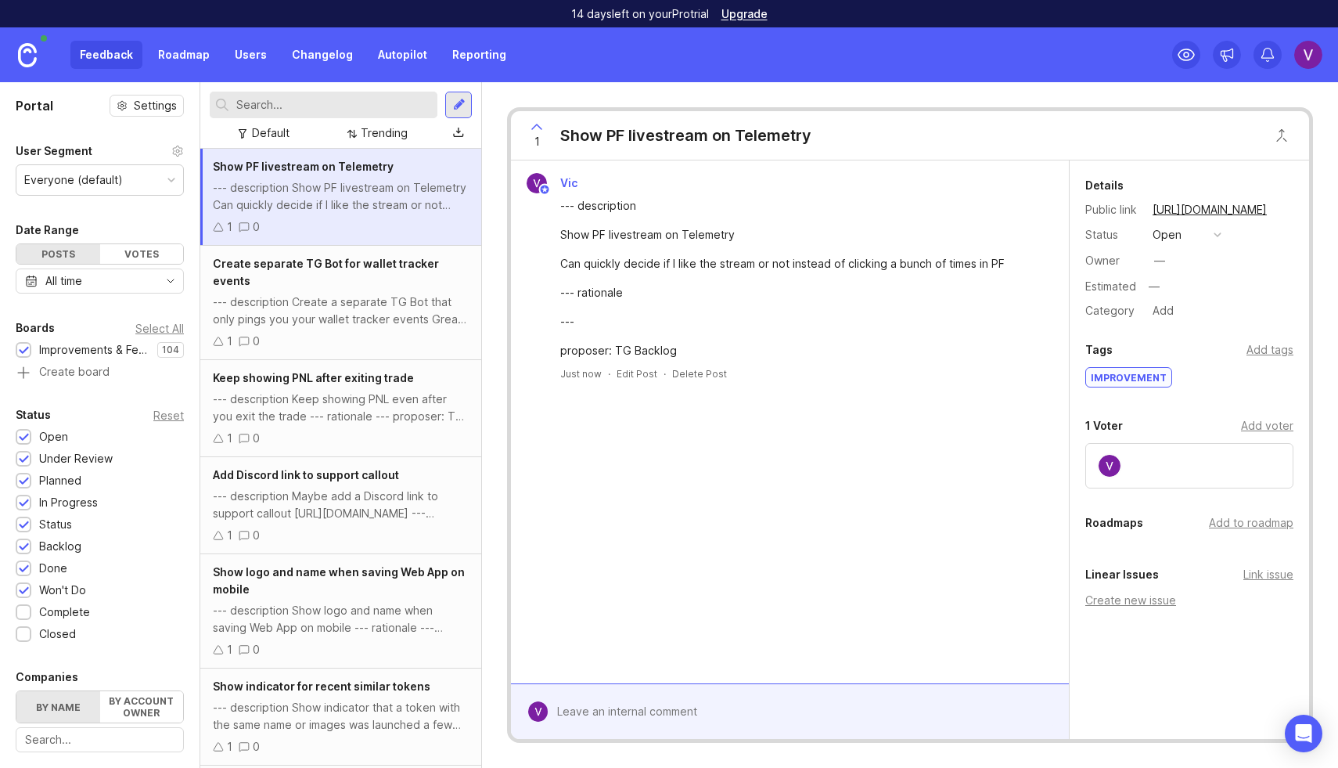
click at [626, 243] on div "--- description Show PF livestream on Telemetry Can quickly decide if I like th…" at bounding box center [798, 278] width 477 height 162
click at [312, 300] on div "--- description Create a separate TG Bot that only pings you your wallet tracke…" at bounding box center [341, 311] width 256 height 34
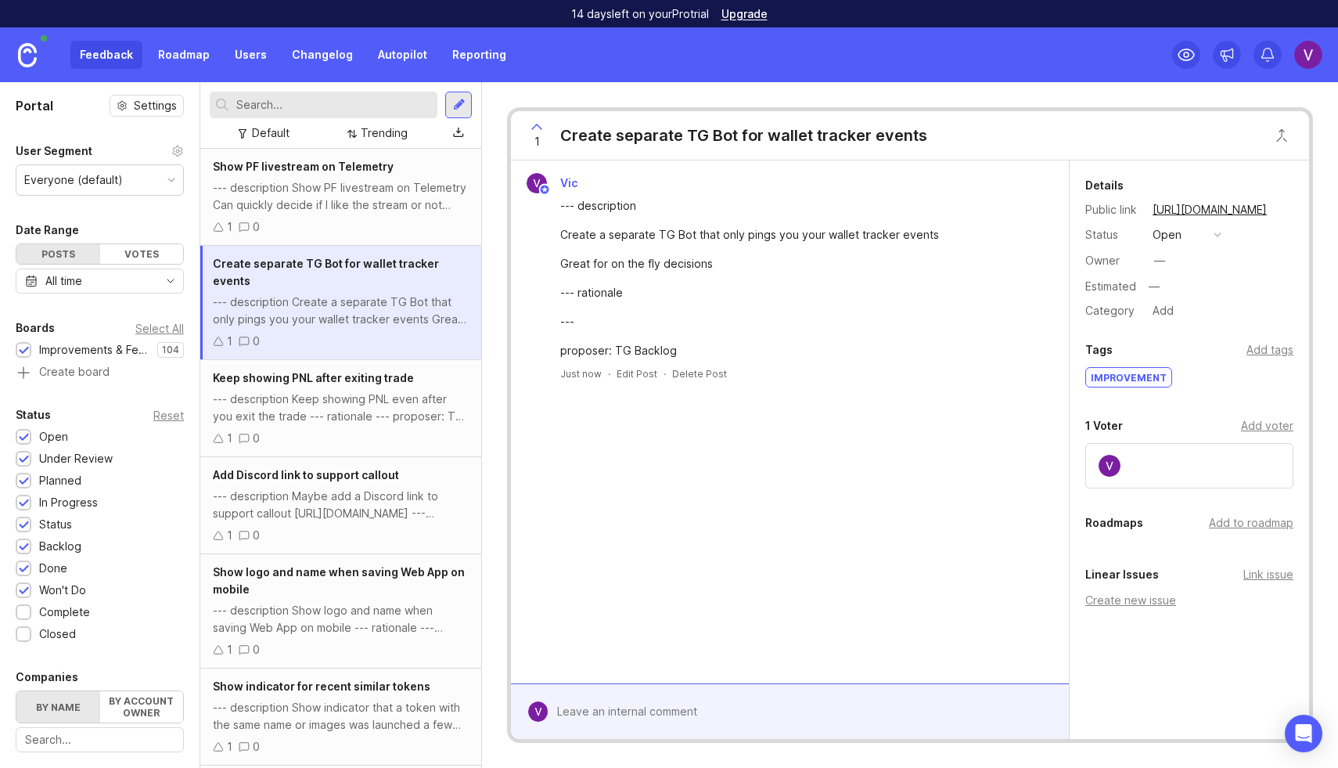
click at [302, 391] on div "--- description Keep showing PNL even after you exit the trade --- rationale --…" at bounding box center [341, 408] width 256 height 34
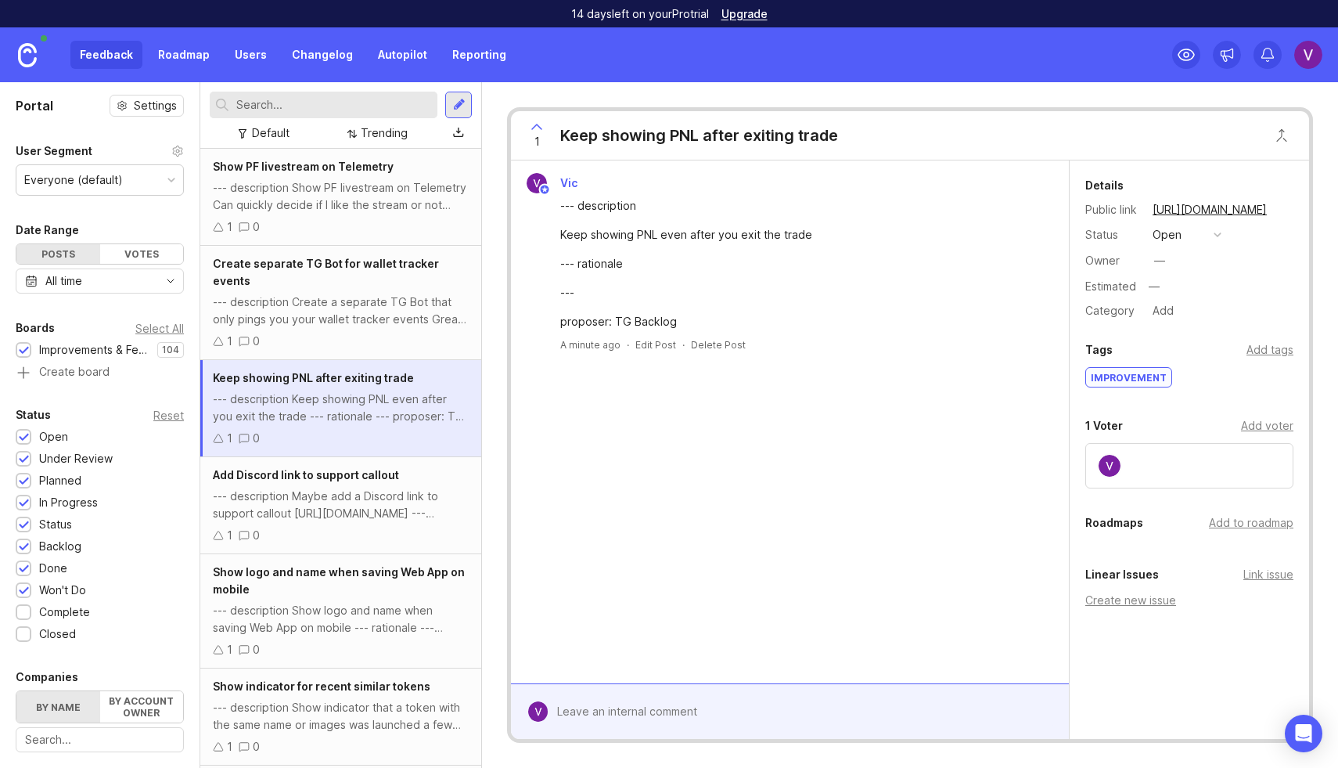
click at [330, 488] on div "--- description Maybe add a Discord link to support callout [URL][DOMAIN_NAME] …" at bounding box center [341, 505] width 256 height 34
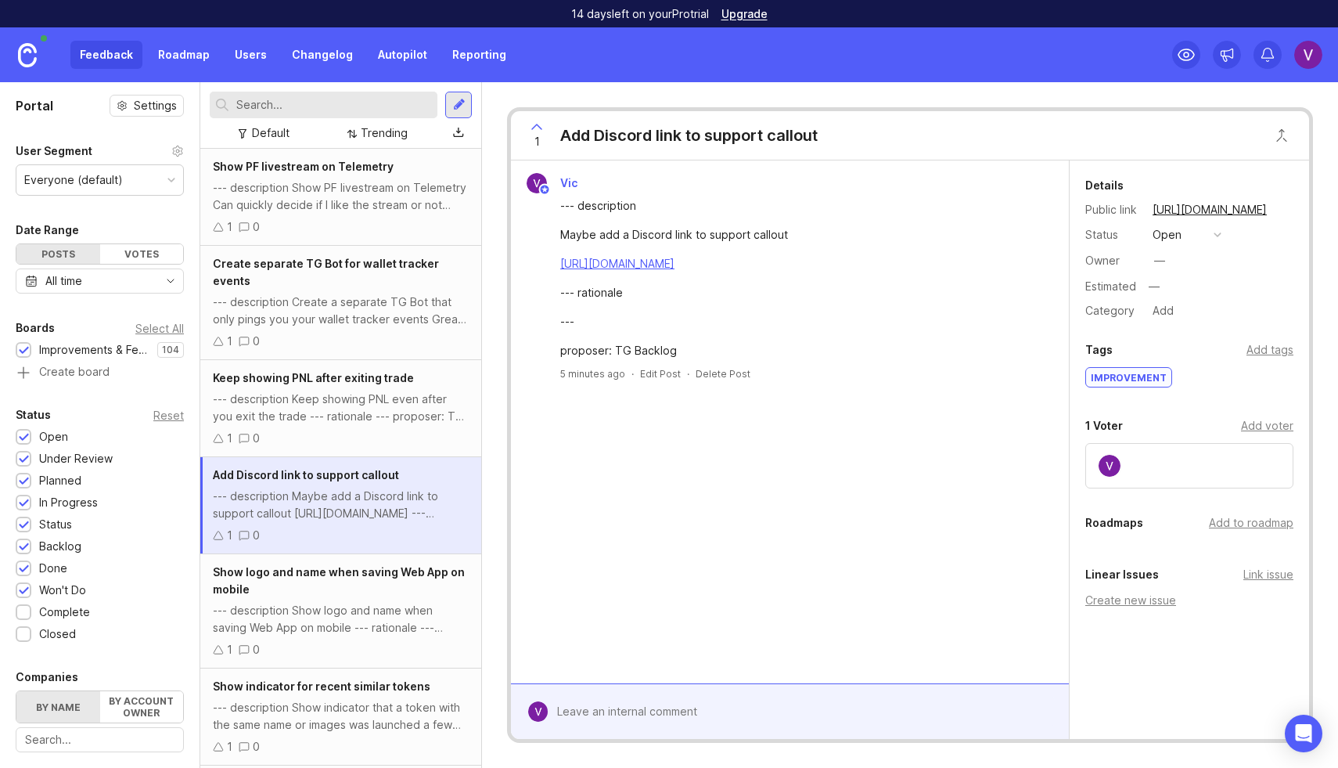
click at [322, 582] on div "Show logo and name when saving Web App on mobile --- description Show logo and …" at bounding box center [340, 611] width 281 height 114
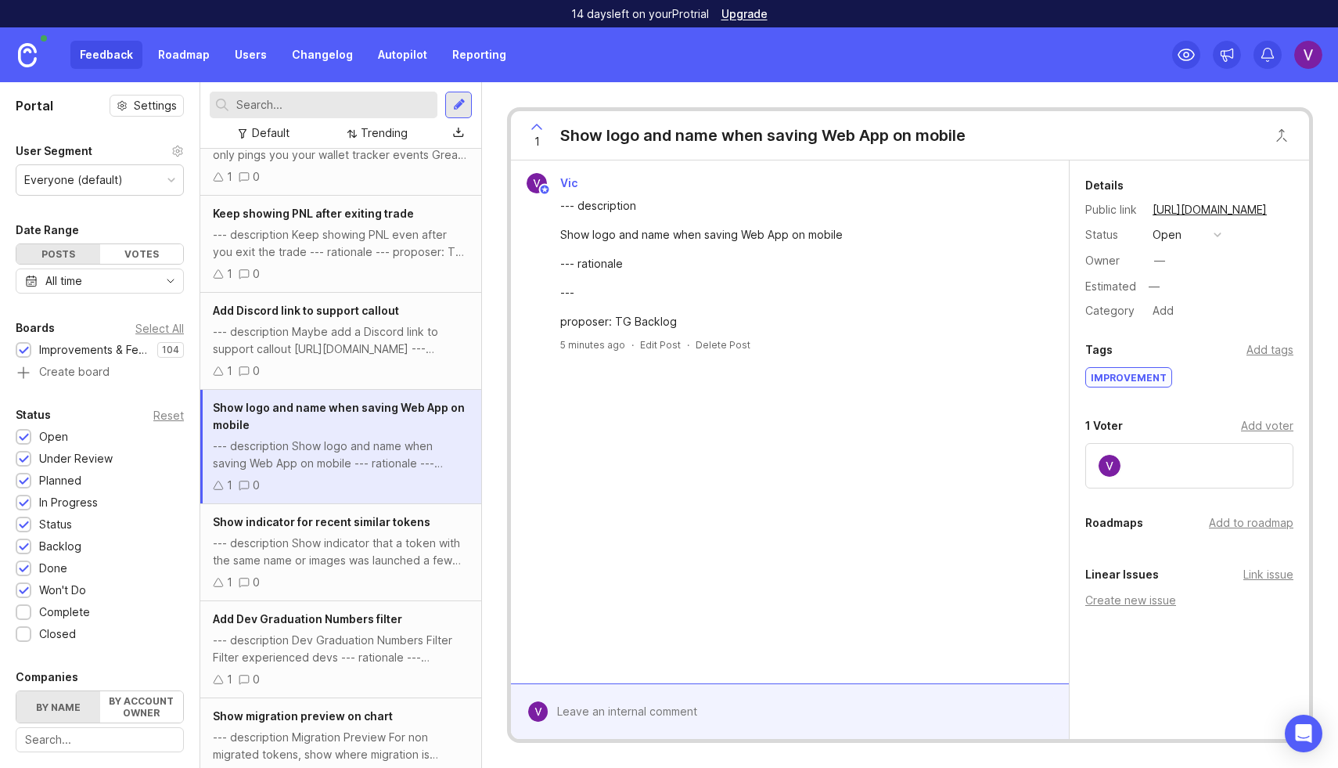
click at [326, 535] on div "--- description Show indicator that a token with the same name or images was la…" at bounding box center [341, 552] width 256 height 34
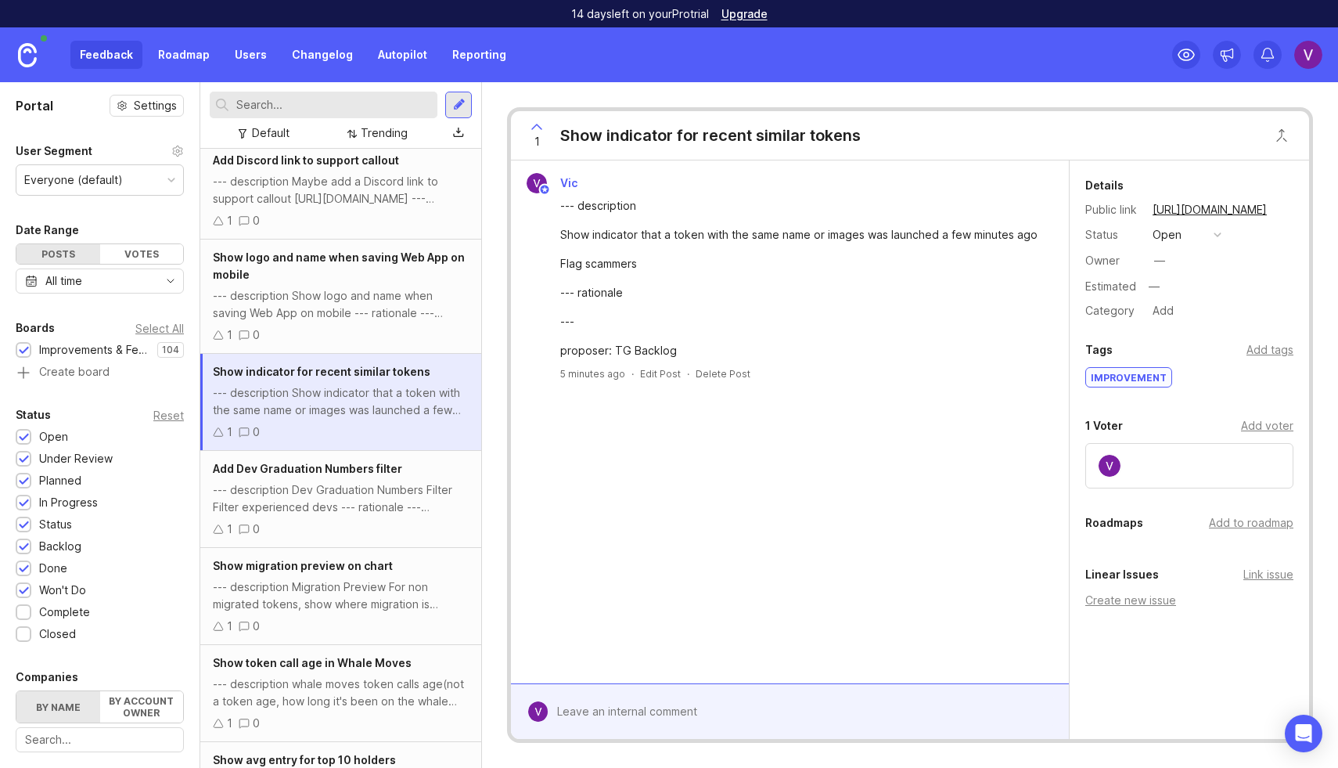
scroll to position [409, 0]
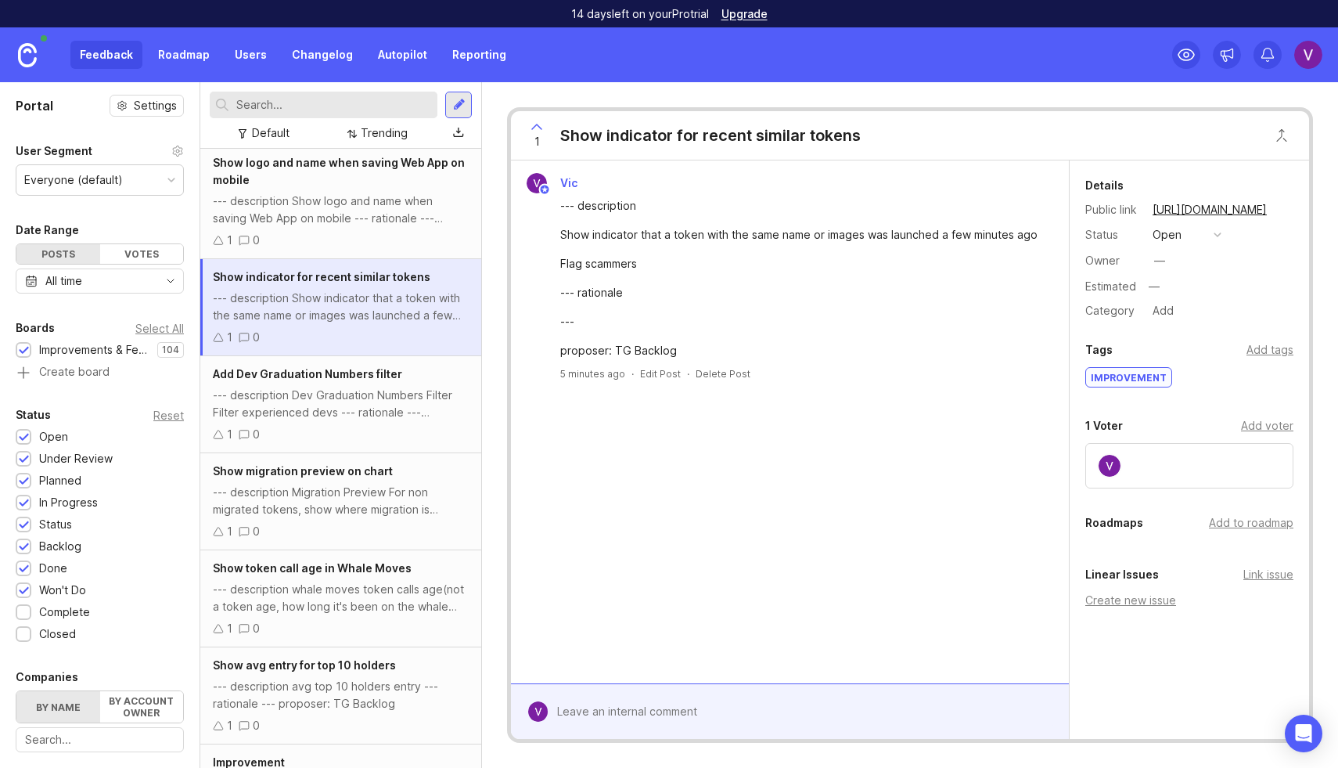
click at [321, 525] on div "Show migration preview on chart --- description Migration Preview For non migra…" at bounding box center [340, 501] width 281 height 97
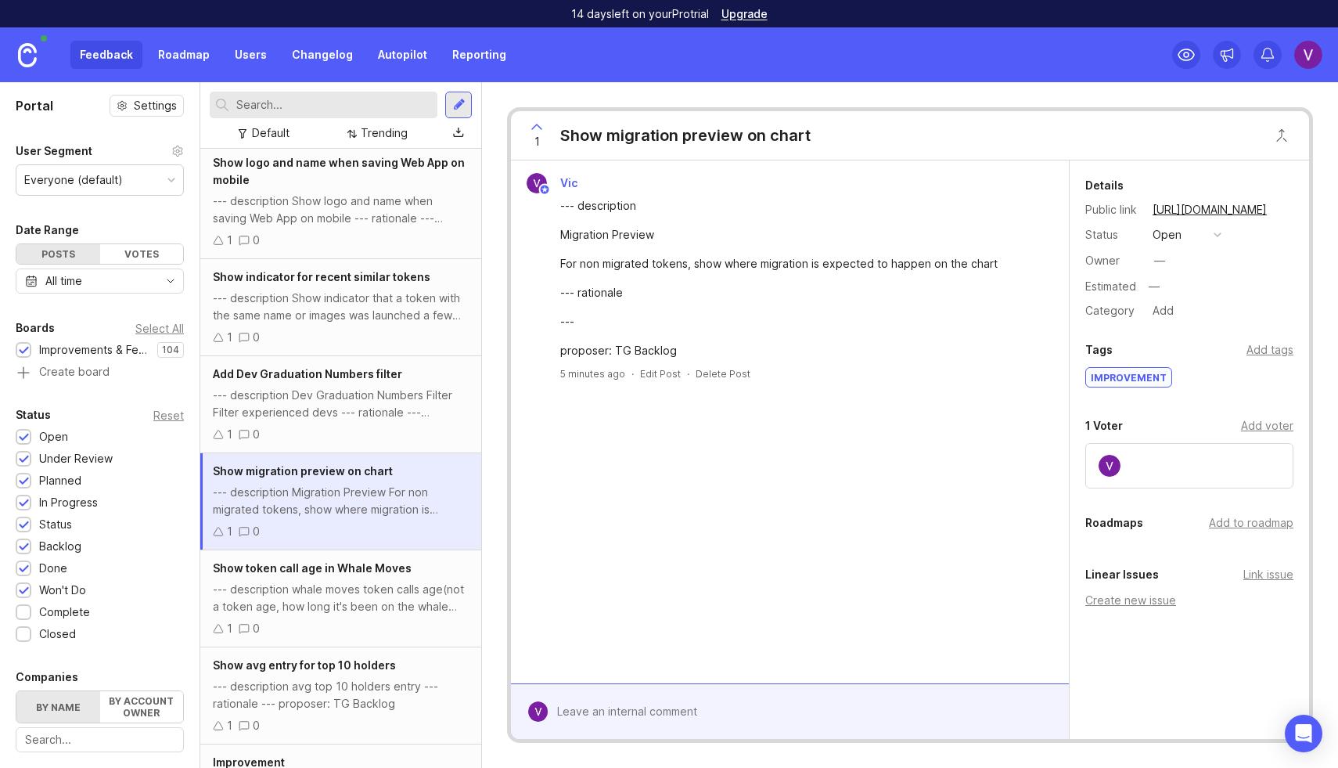
click at [321, 647] on div "Show avg entry for top 10 holders --- description avg top 10 holders entry --- …" at bounding box center [340, 695] width 281 height 97
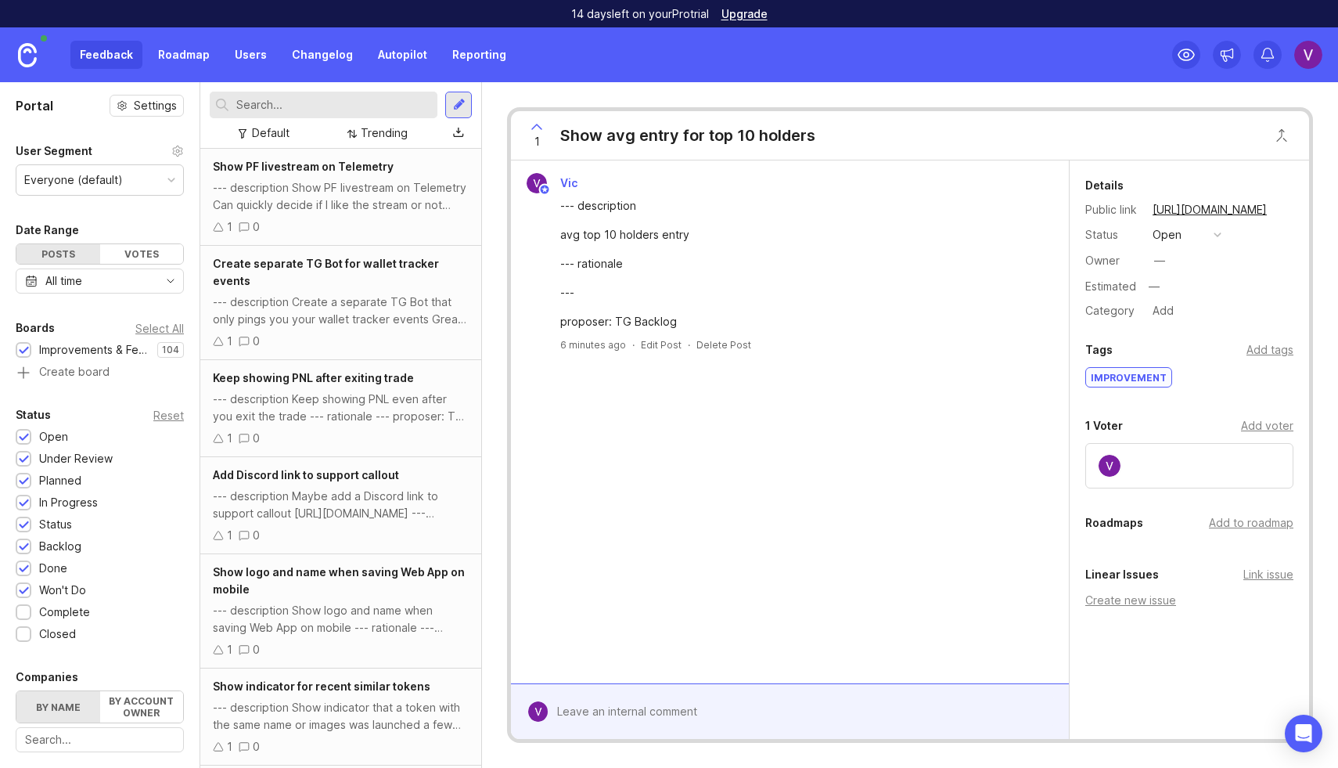
click at [347, 243] on div "Show PF livestream on Telemetry --- description Show PF livestream on Telemetry…" at bounding box center [340, 197] width 281 height 97
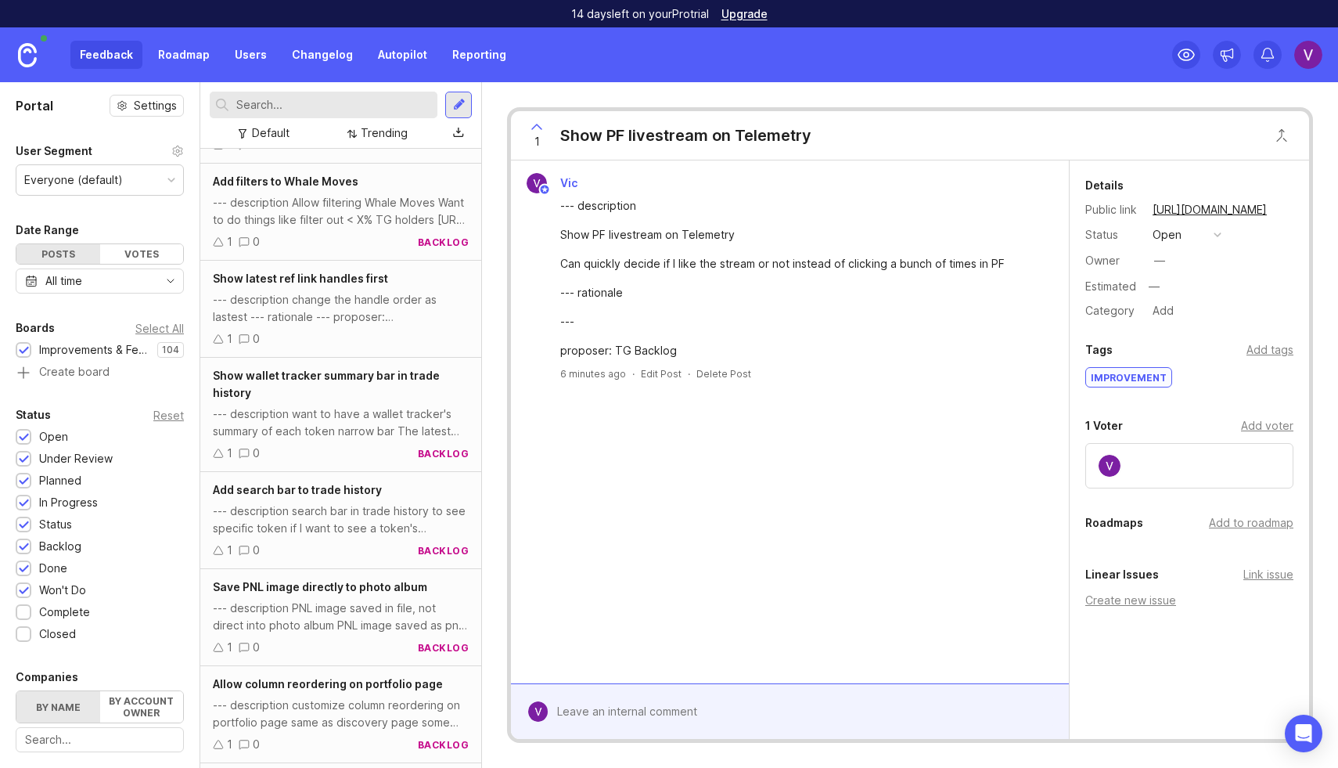
scroll to position [1414, 0]
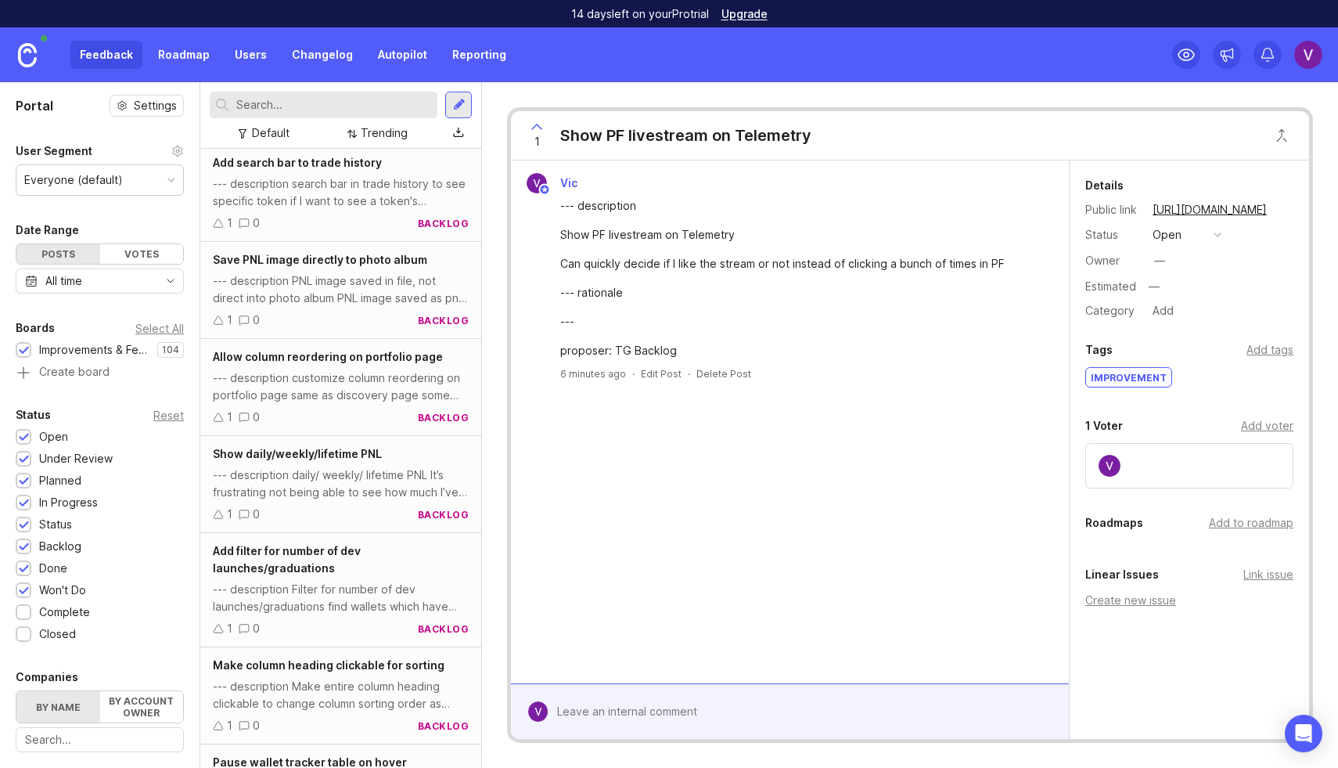
click at [376, 484] on div "Show daily/weekly/lifetime PNL --- description daily/ weekly/ lifetime PNL It’s…" at bounding box center [340, 484] width 281 height 97
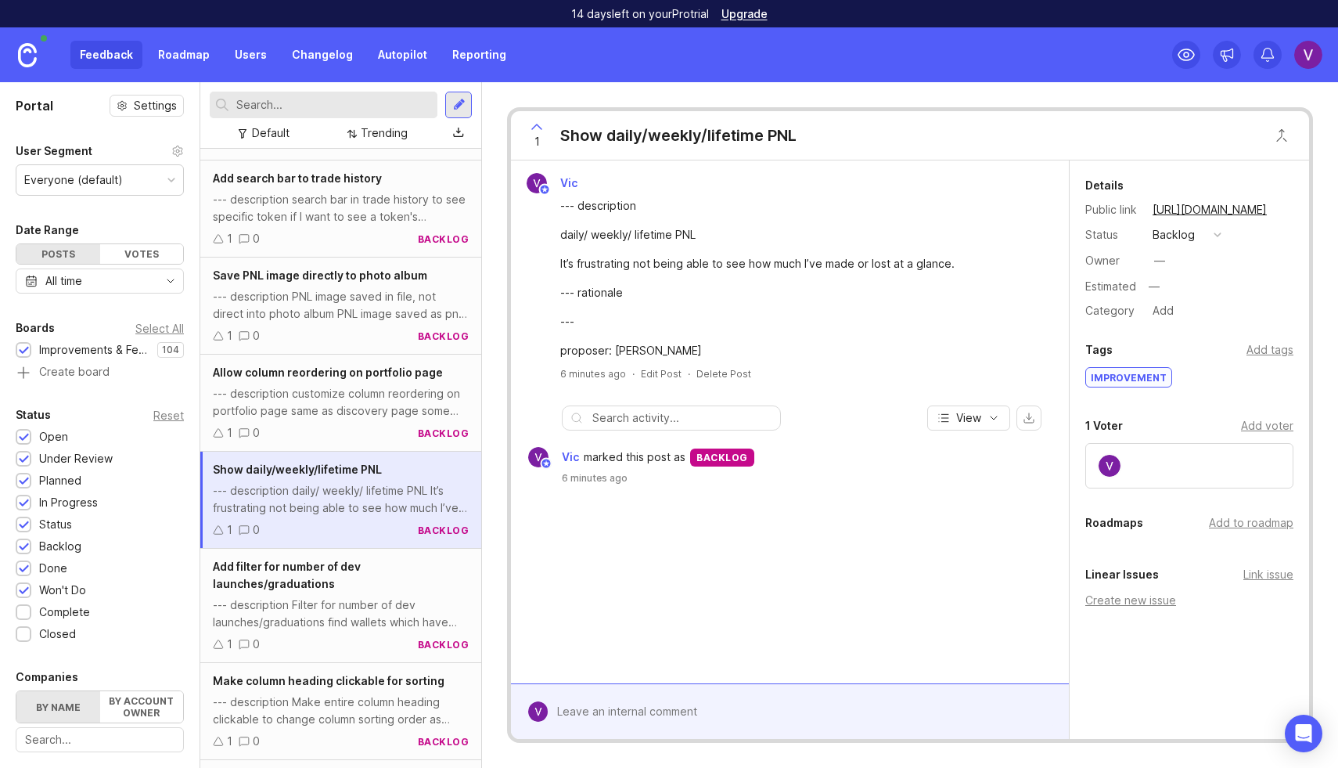
scroll to position [1397, 0]
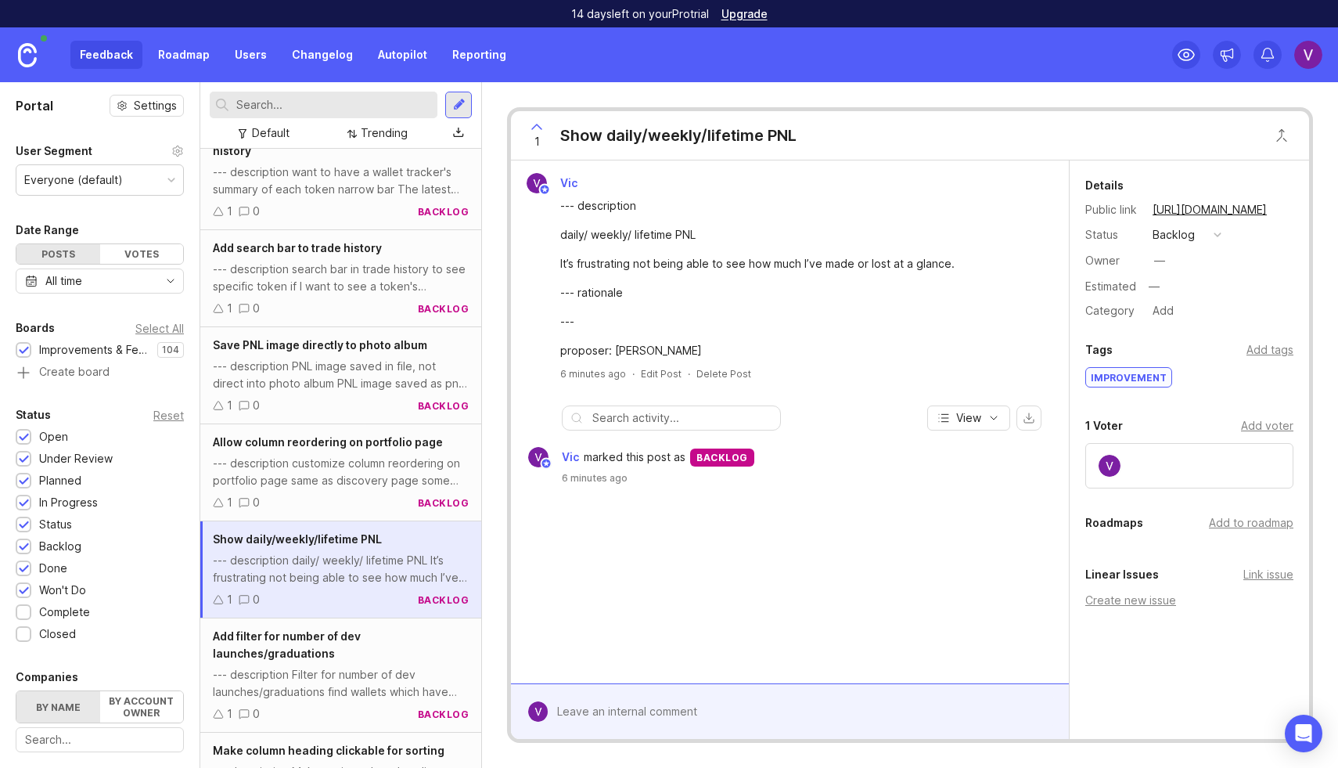
click at [338, 358] on div "--- description PNL image saved in file, not direct into photo album PNL image …" at bounding box center [341, 375] width 256 height 34
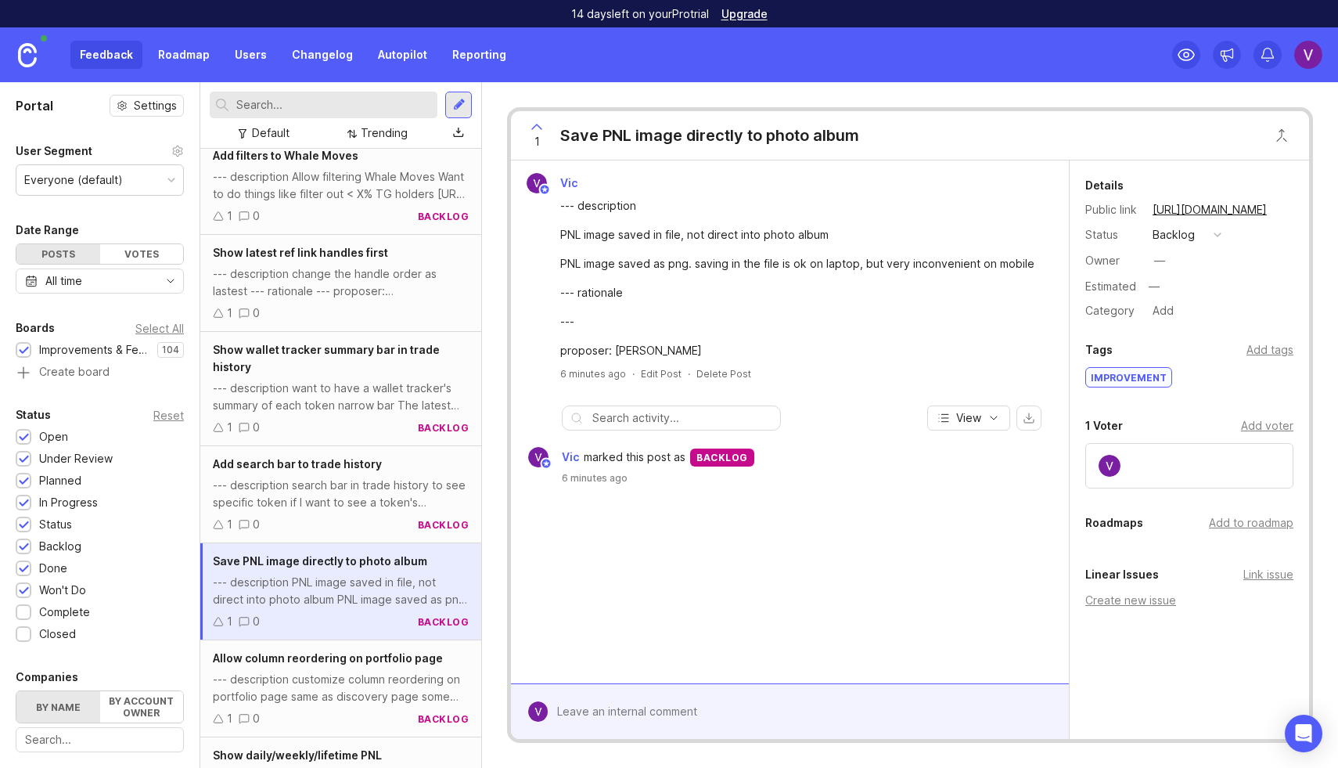
scroll to position [1046, 0]
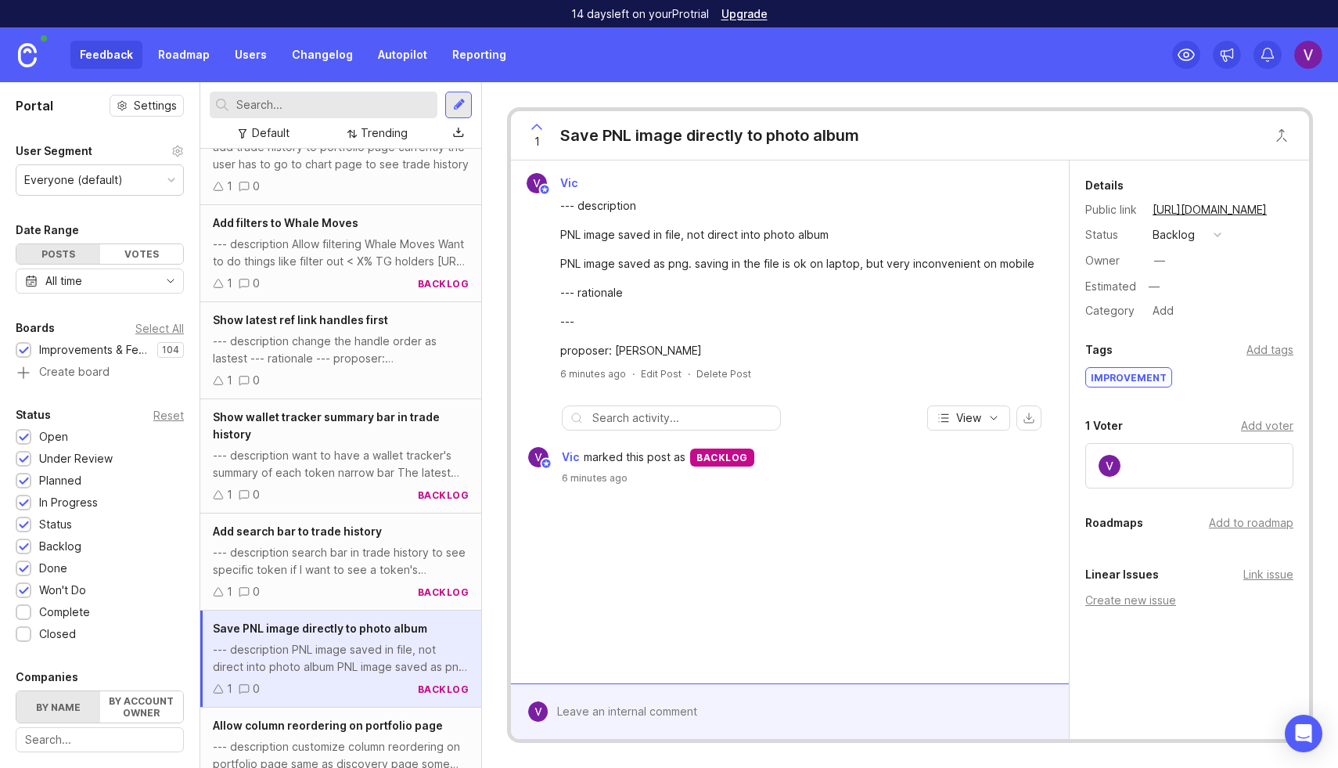
click at [337, 333] on div "--- description change the handle order as lastest --- rationale --- proposer: …" at bounding box center [341, 350] width 256 height 34
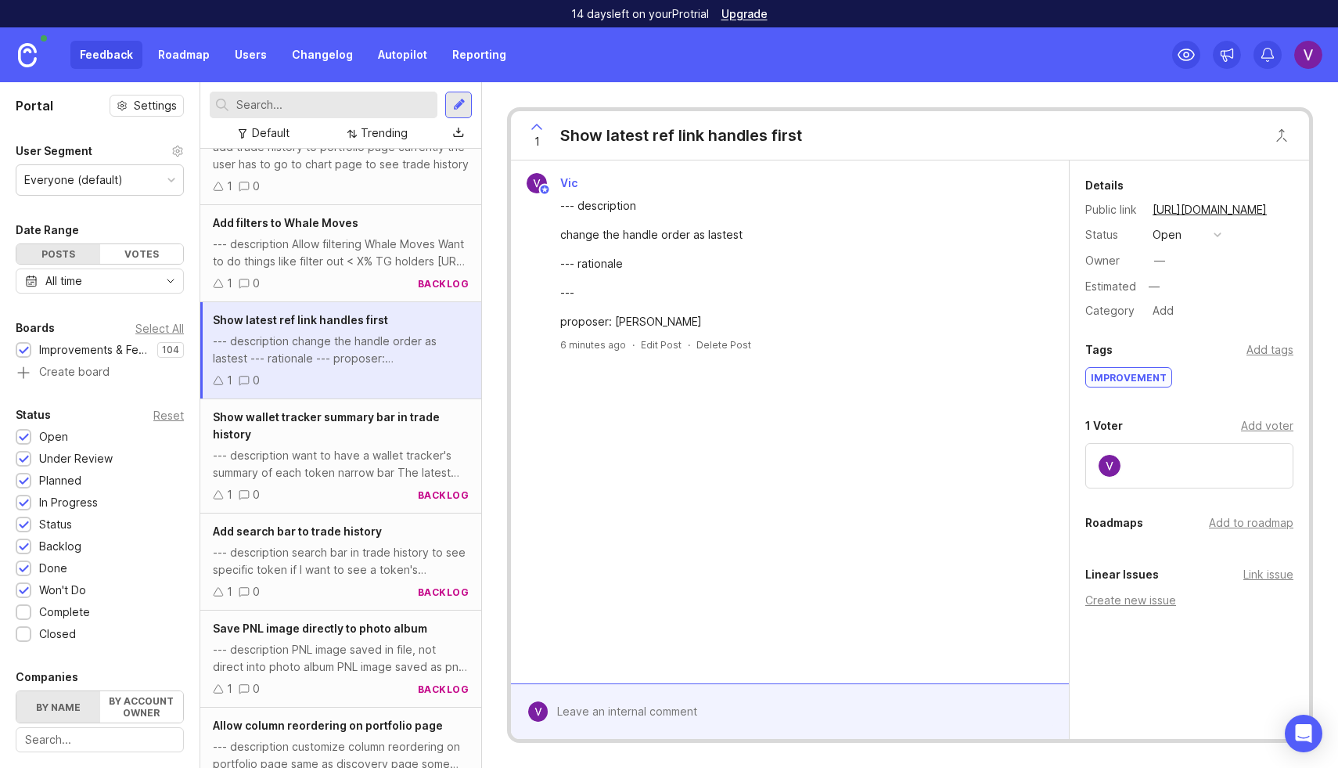
click at [333, 252] on div "--- description Allow filtering Whale Moves Want to do things like filter out <…" at bounding box center [341, 253] width 256 height 34
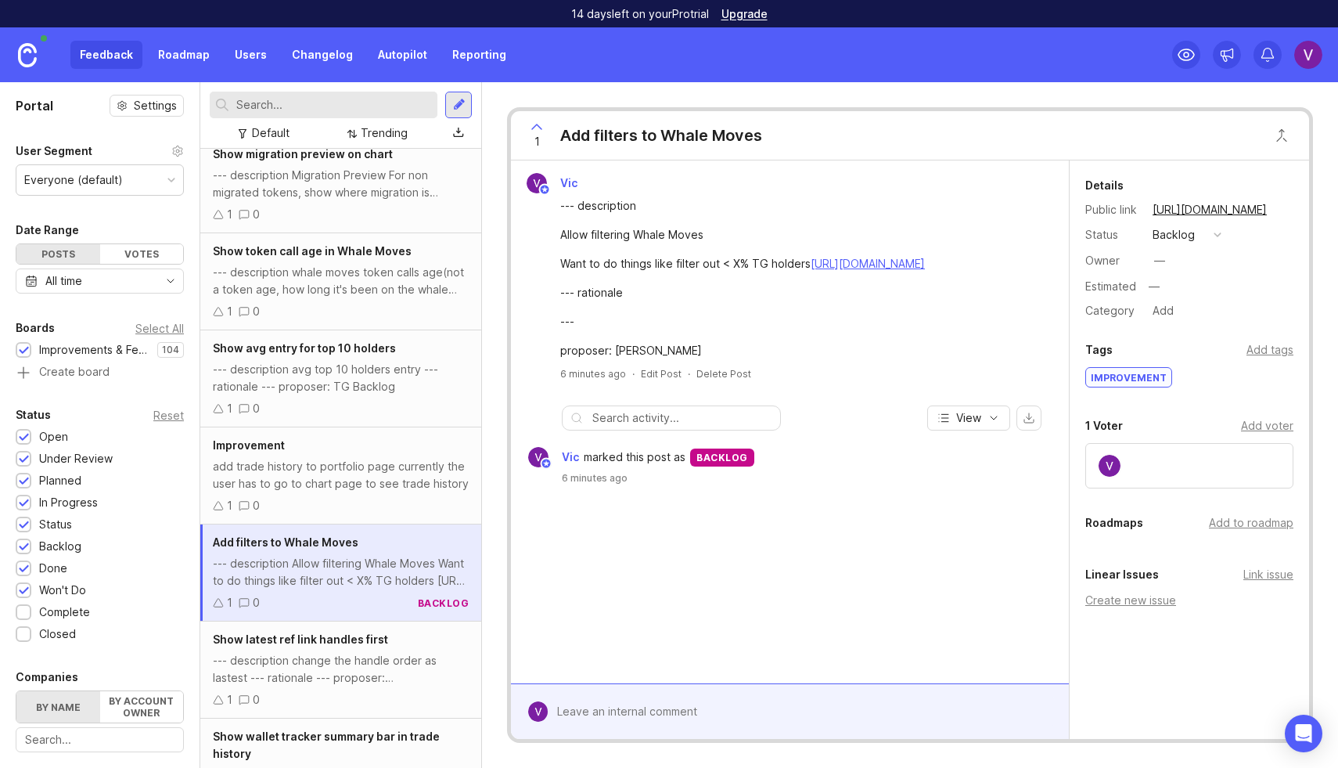
scroll to position [399, 0]
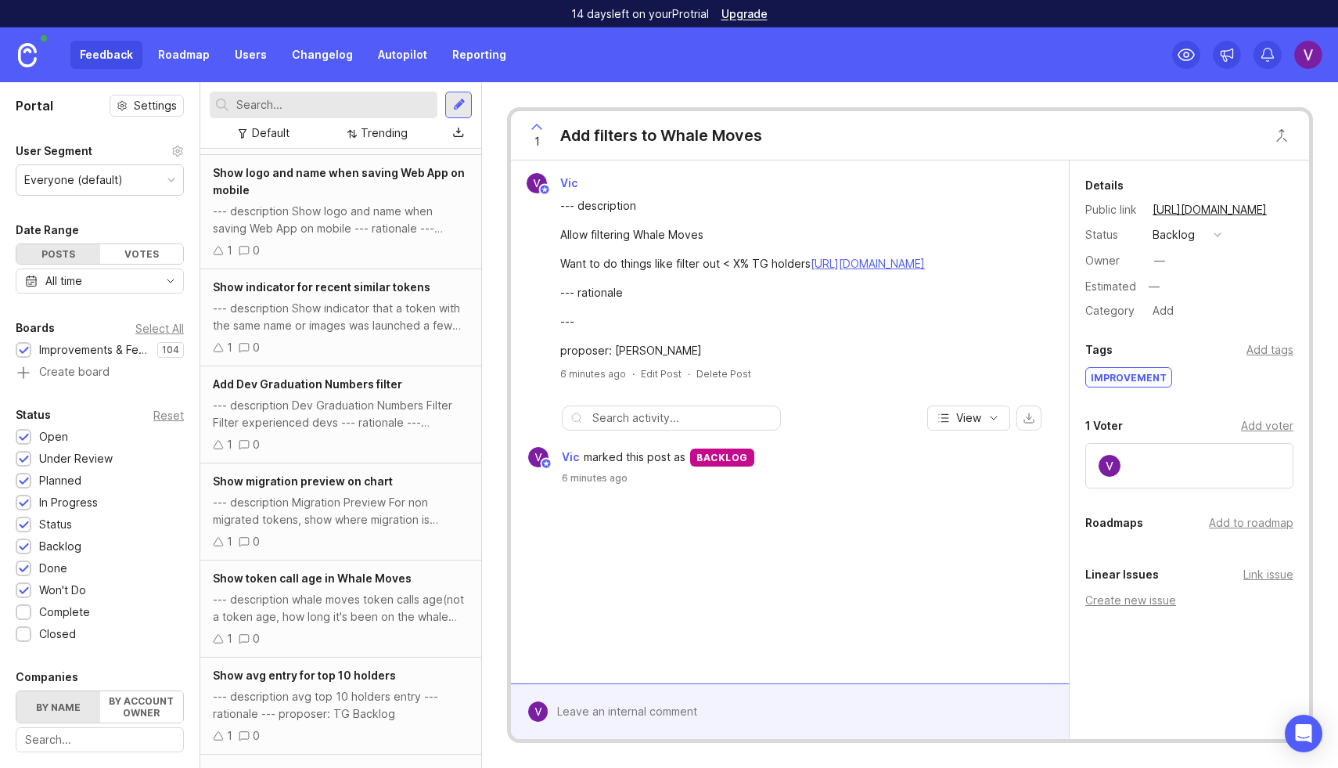
click at [323, 397] on div "--- description Dev Graduation Numbers Filter Filter experienced devs --- ratio…" at bounding box center [341, 414] width 256 height 34
